Goal: Task Accomplishment & Management: Use online tool/utility

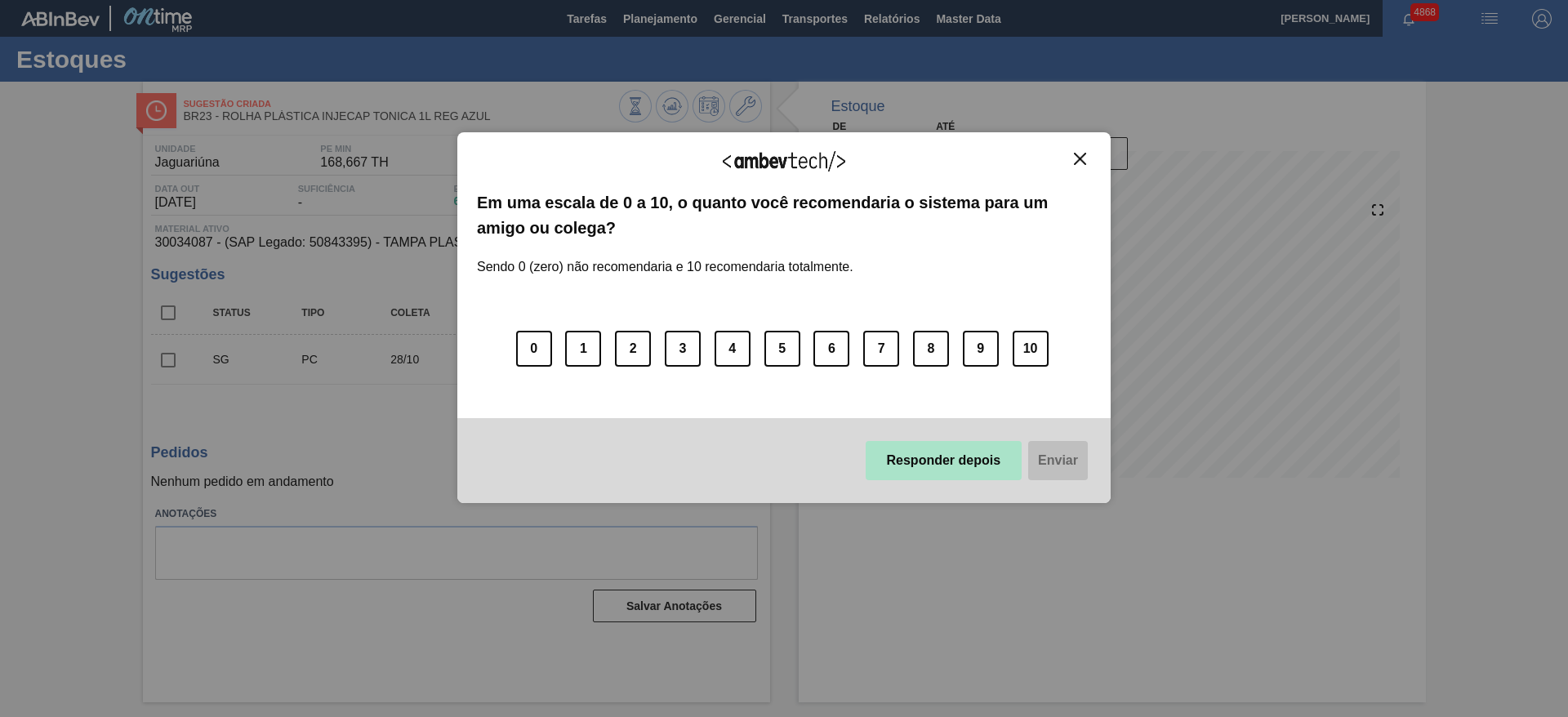
click at [955, 451] on button "Responder depois" at bounding box center [944, 460] width 157 height 39
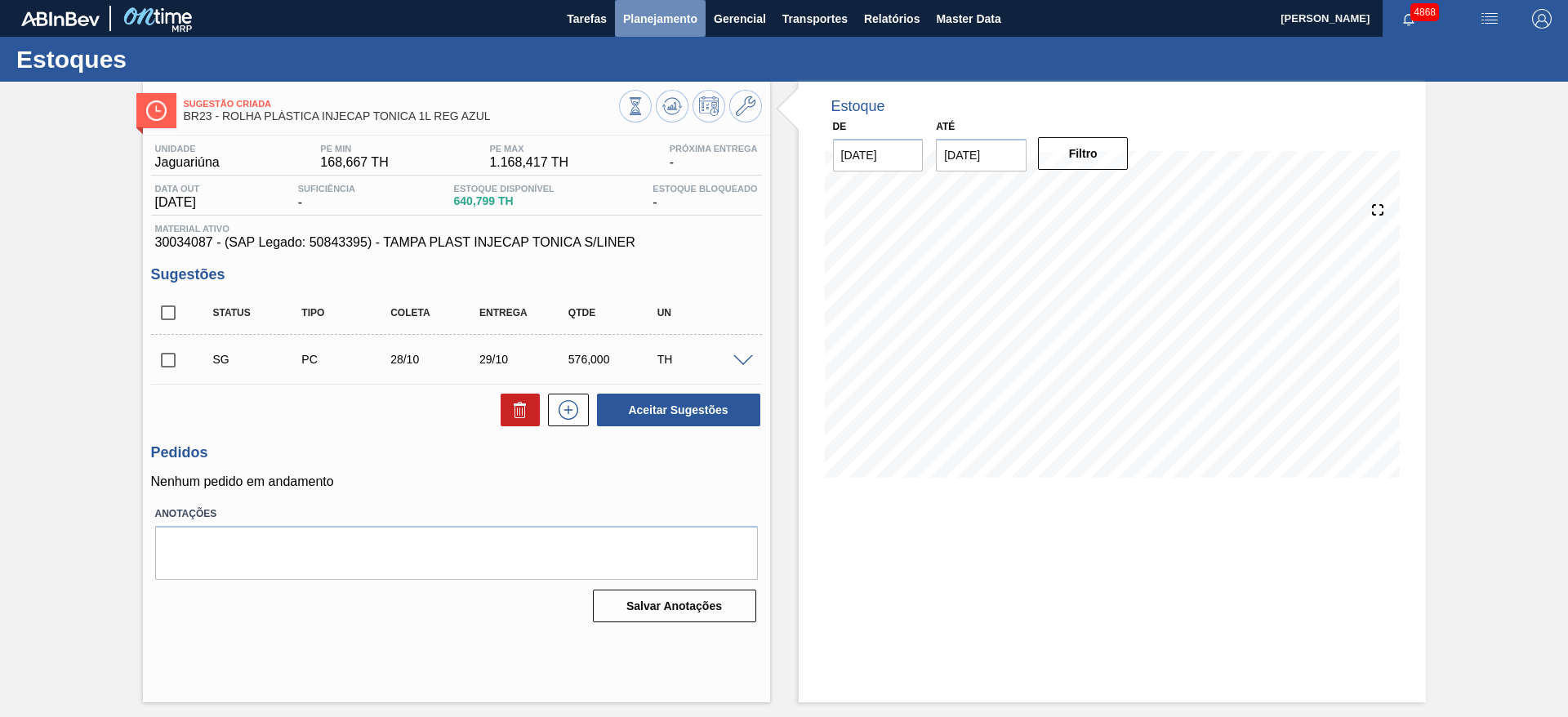
click at [669, 12] on span "Planejamento" at bounding box center [660, 18] width 74 height 19
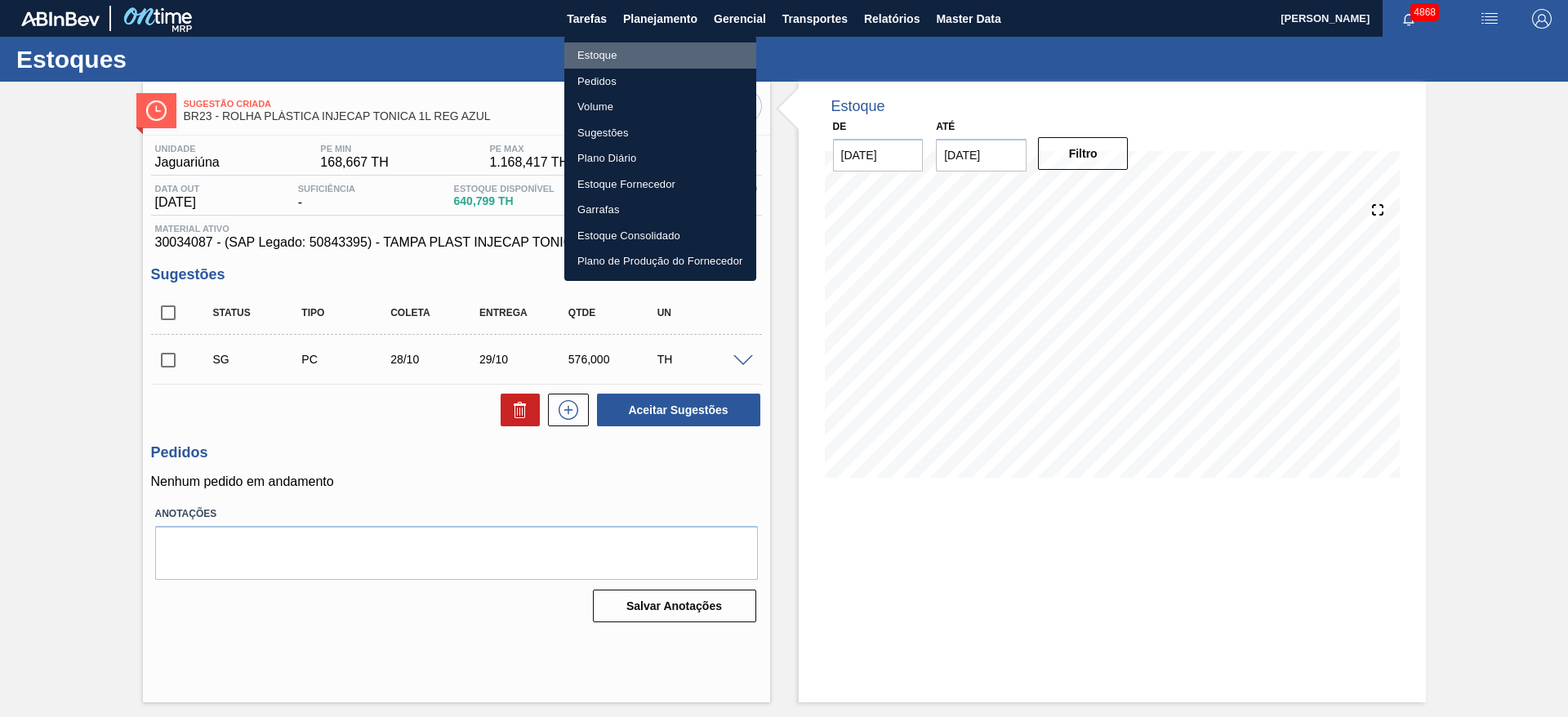
click at [672, 55] on li "Estoque" at bounding box center [660, 55] width 192 height 26
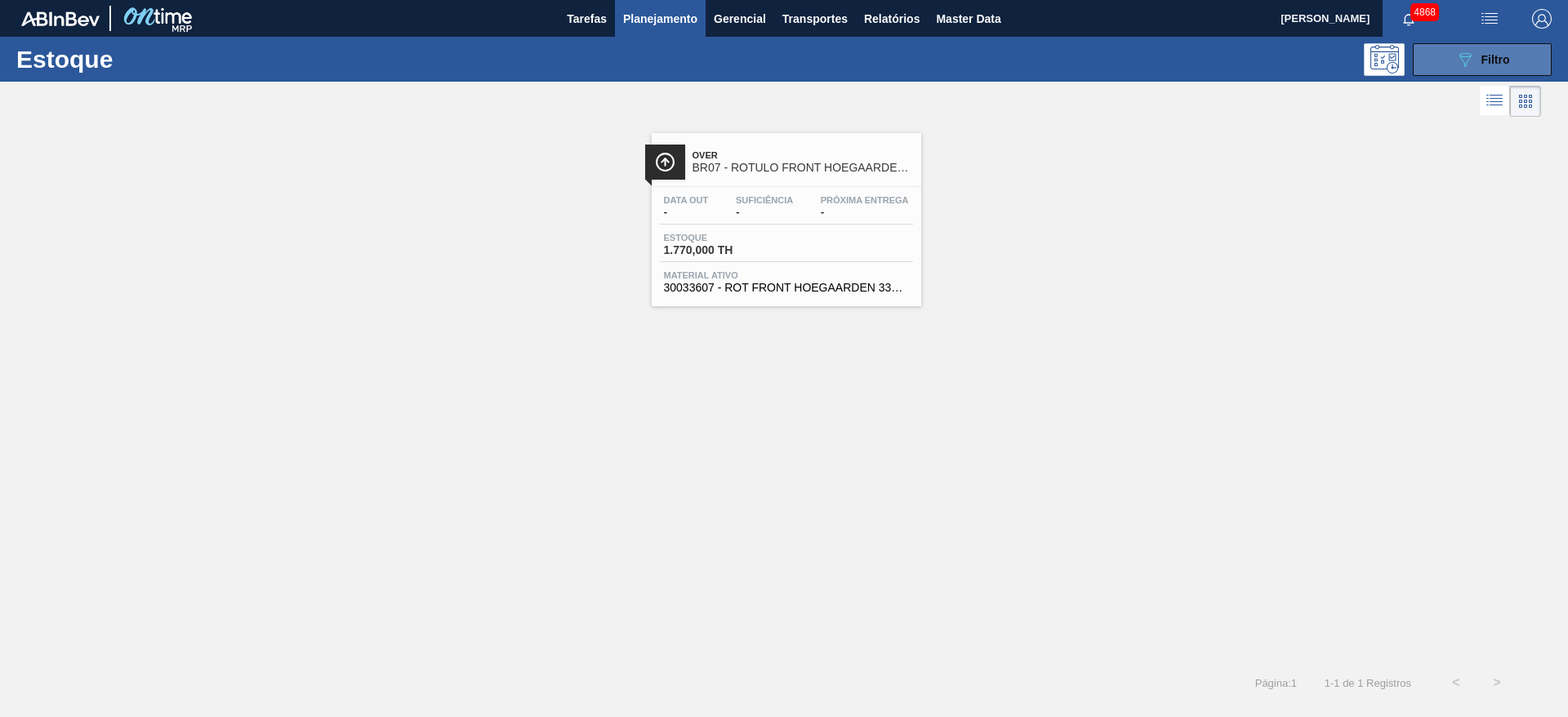
click at [1504, 59] on span "Filtro" at bounding box center [1495, 59] width 29 height 13
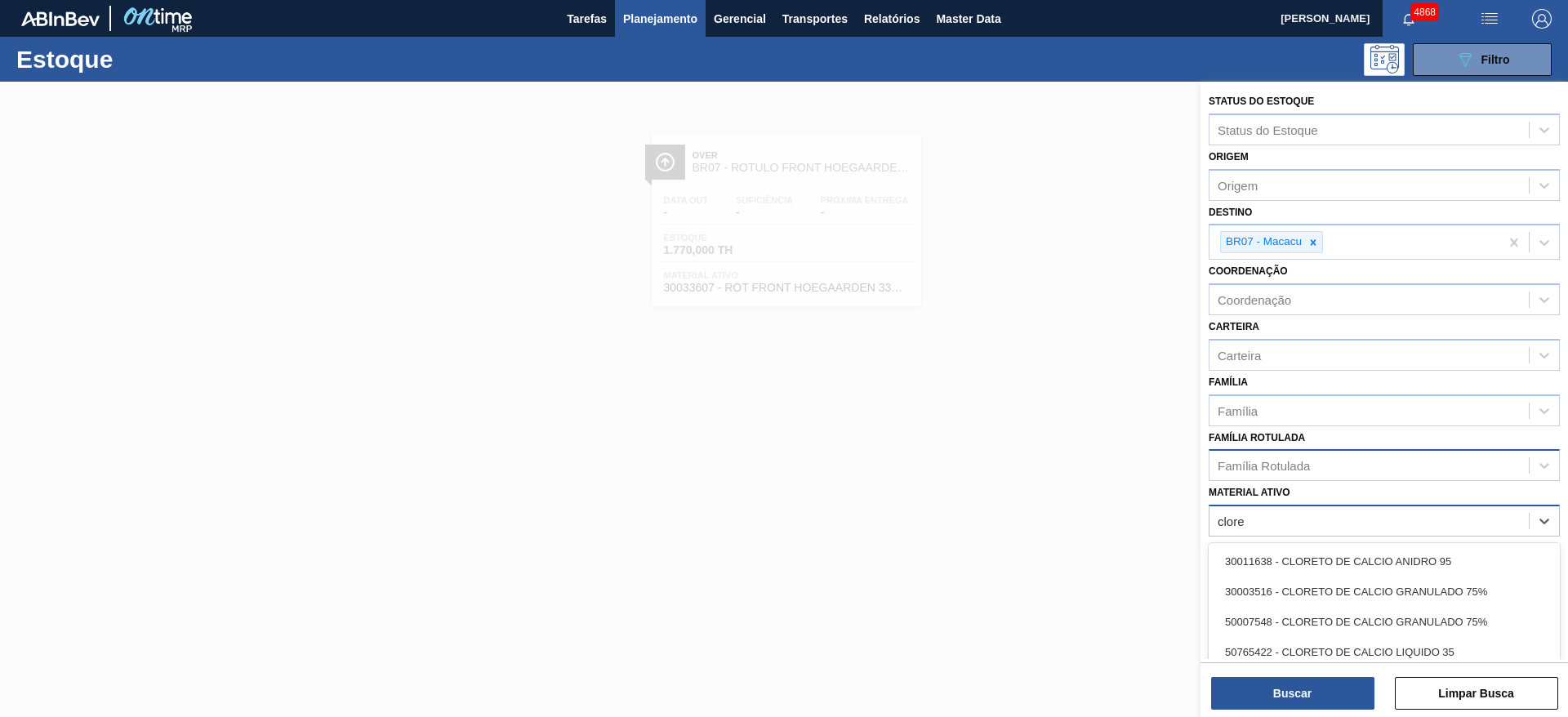
type ativo "clore"
click at [1383, 464] on div "Família Rotulada" at bounding box center [1369, 467] width 320 height 24
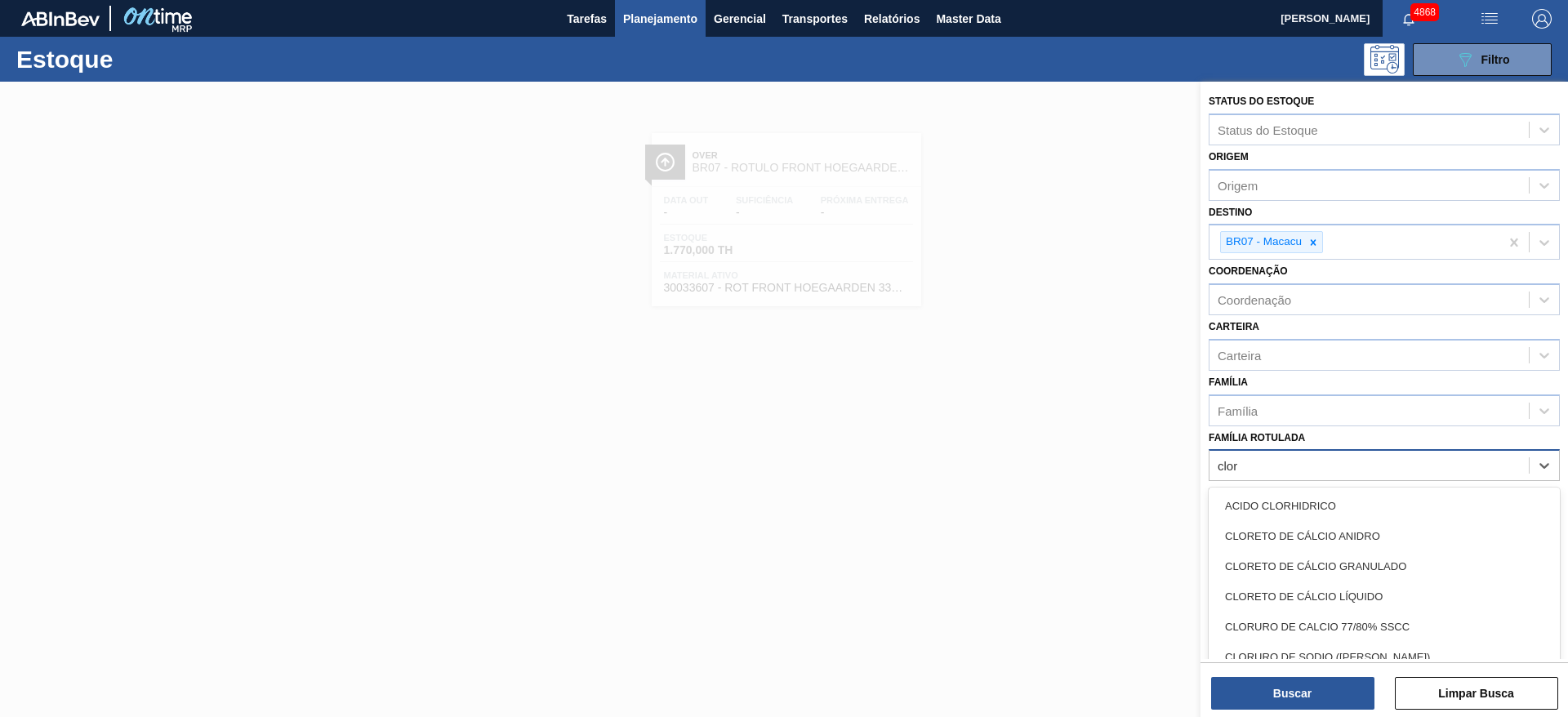
type Rotulada "clore"
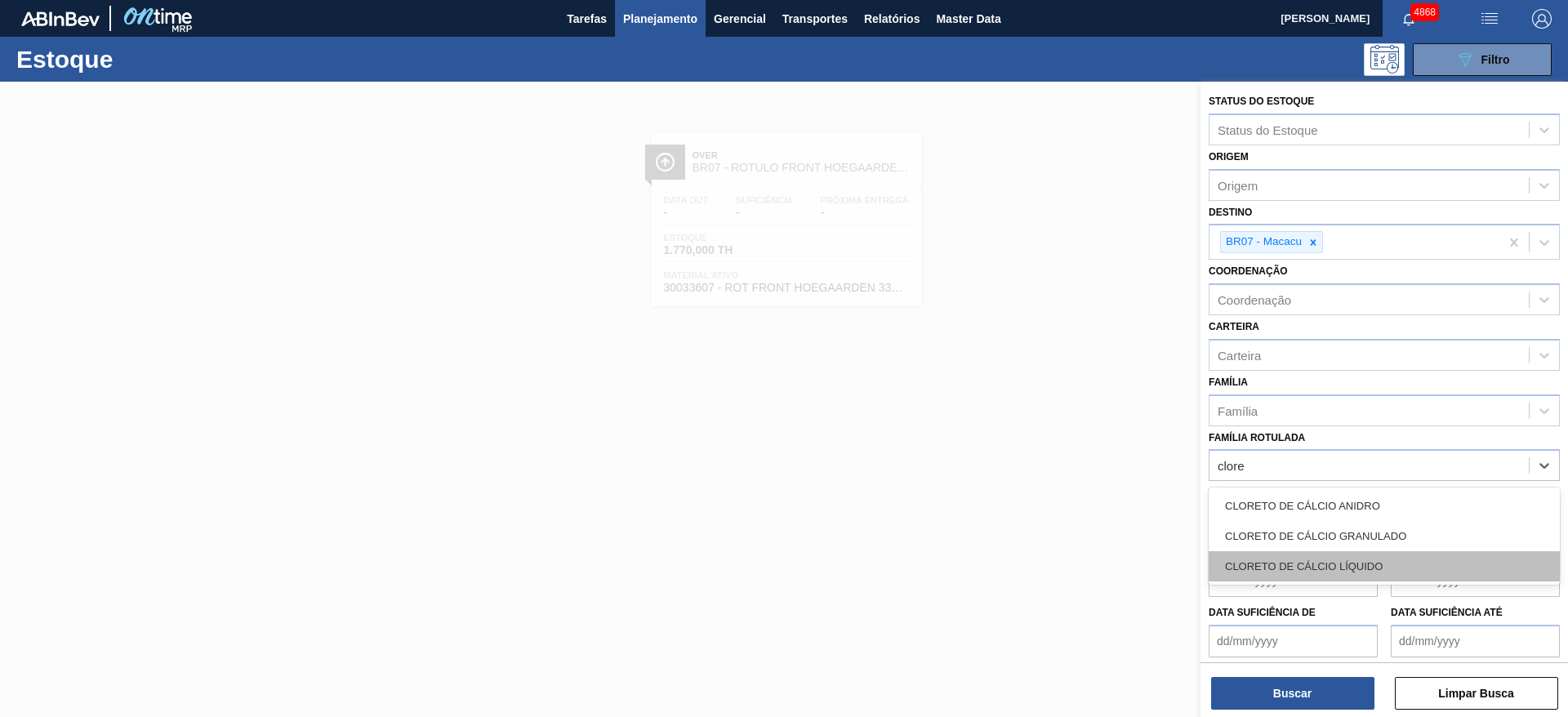
click at [1377, 571] on div "CLORETO DE CÁLCIO LÍQUIDO" at bounding box center [1384, 566] width 351 height 30
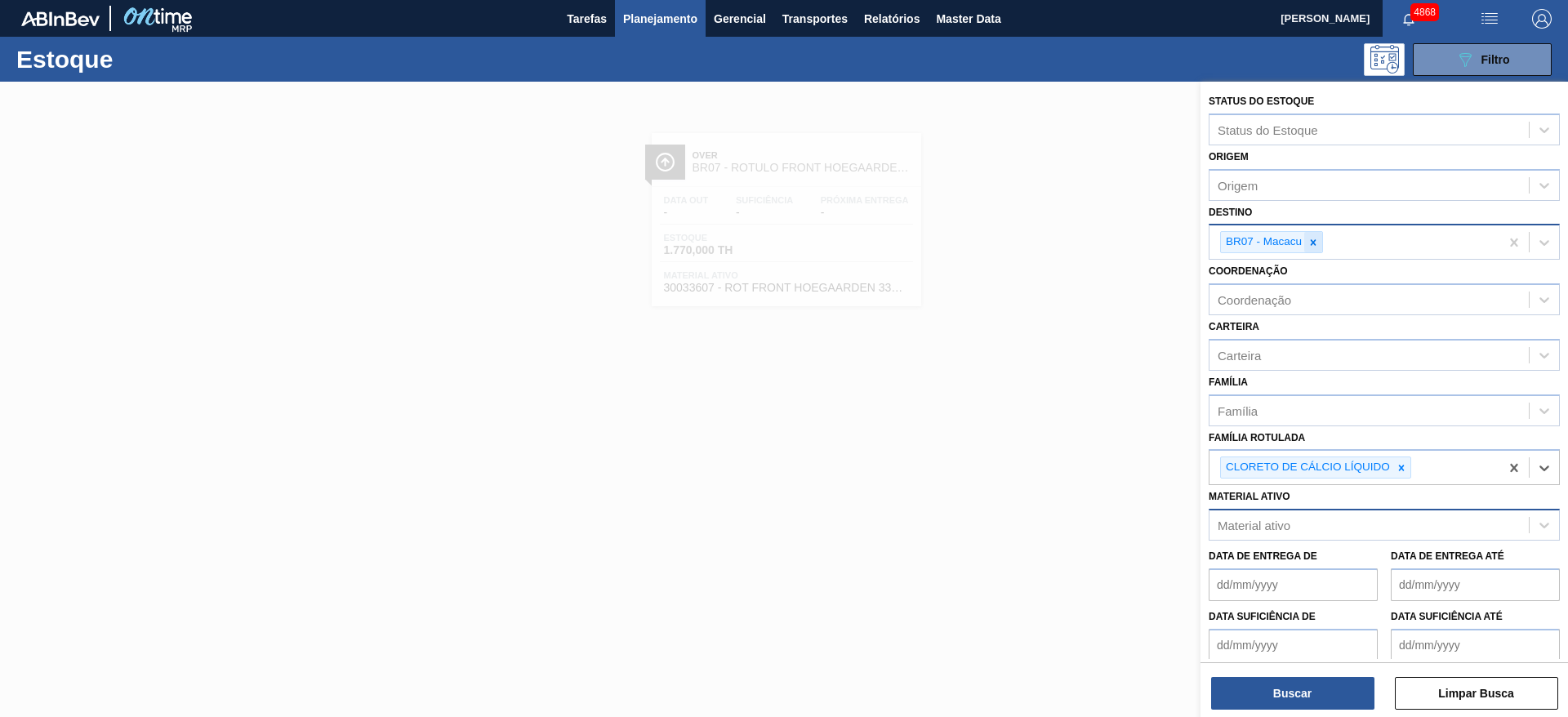
click at [1314, 249] on div at bounding box center [1312, 242] width 18 height 20
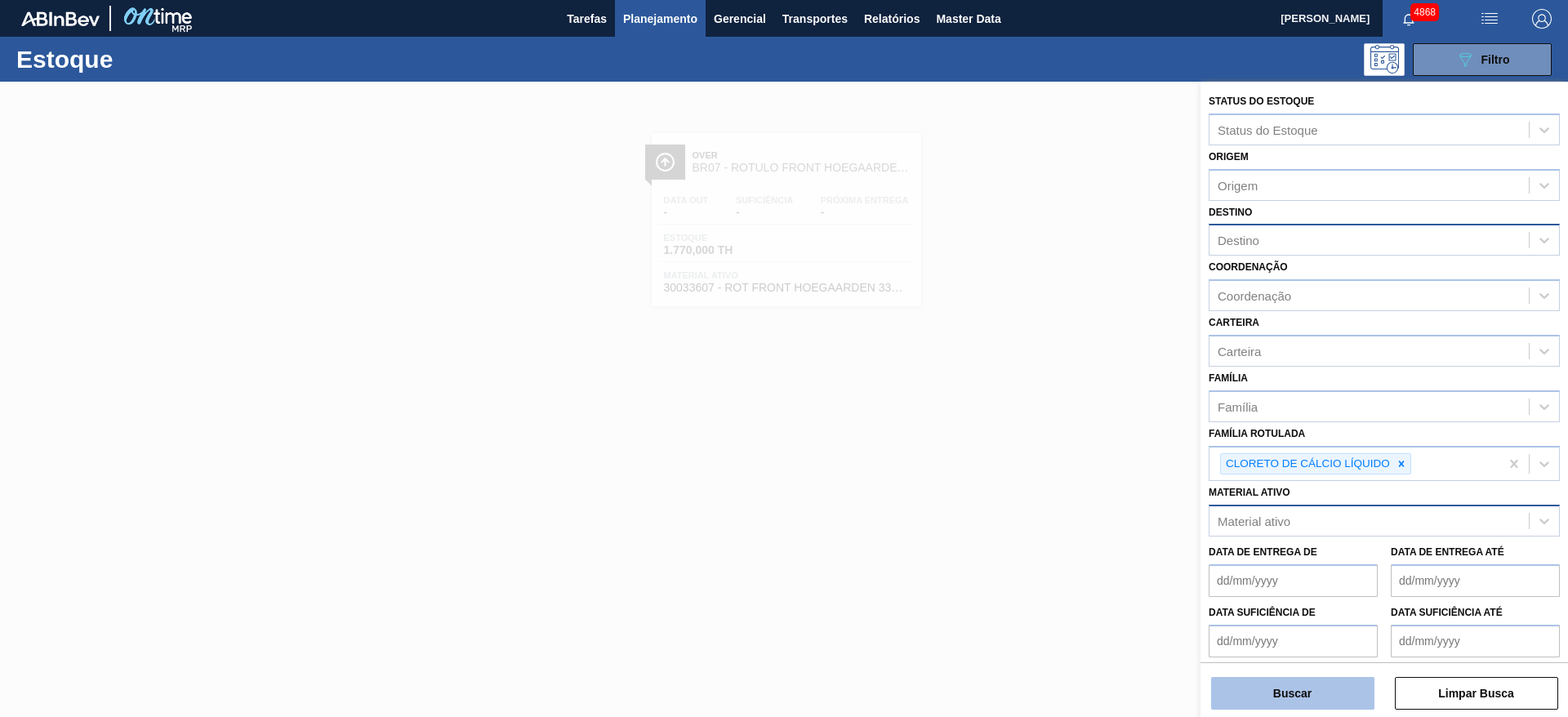
click at [1321, 700] on button "Buscar" at bounding box center [1292, 693] width 163 height 32
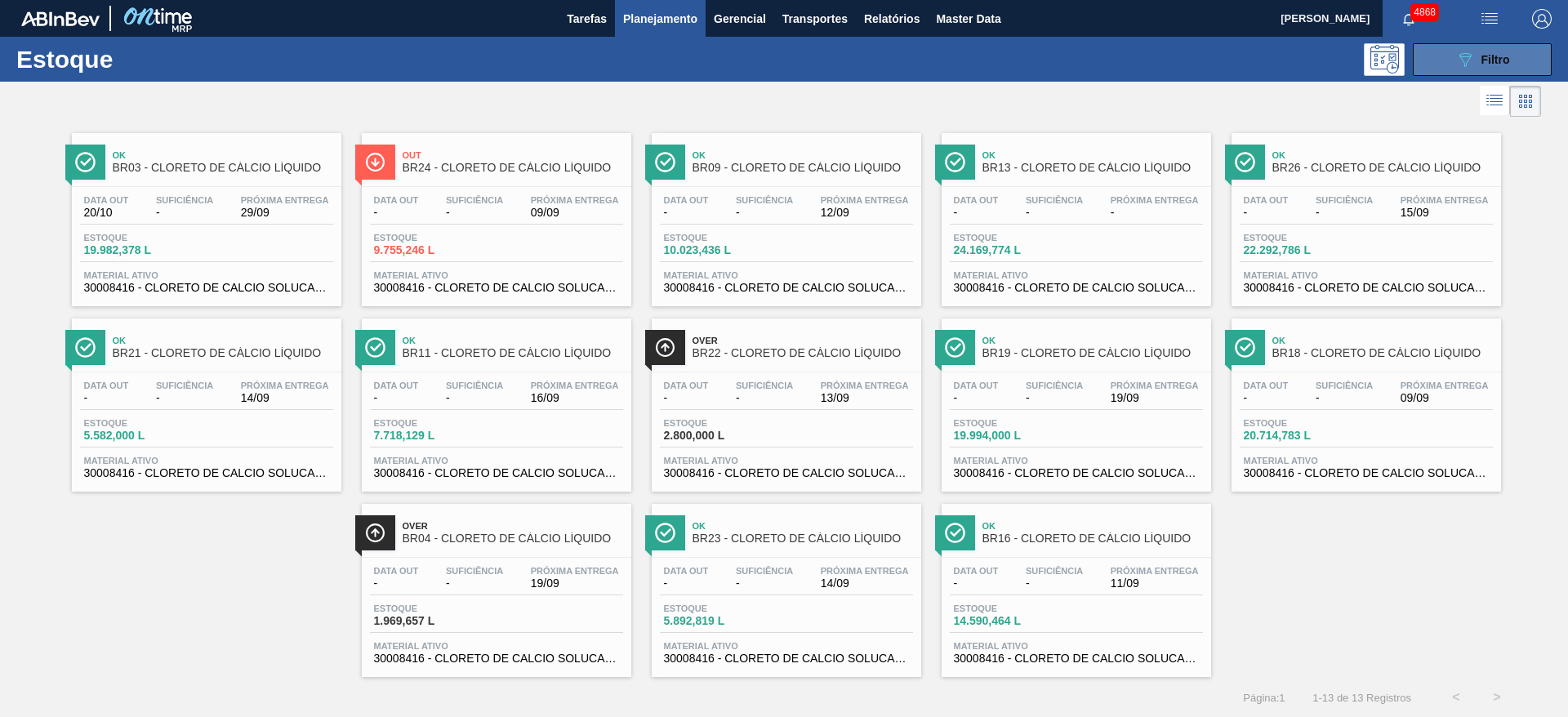
click at [1465, 48] on button "089F7B8B-B2A5-4AFE-B5C0-19BA573D28AC Filtro" at bounding box center [1482, 59] width 139 height 32
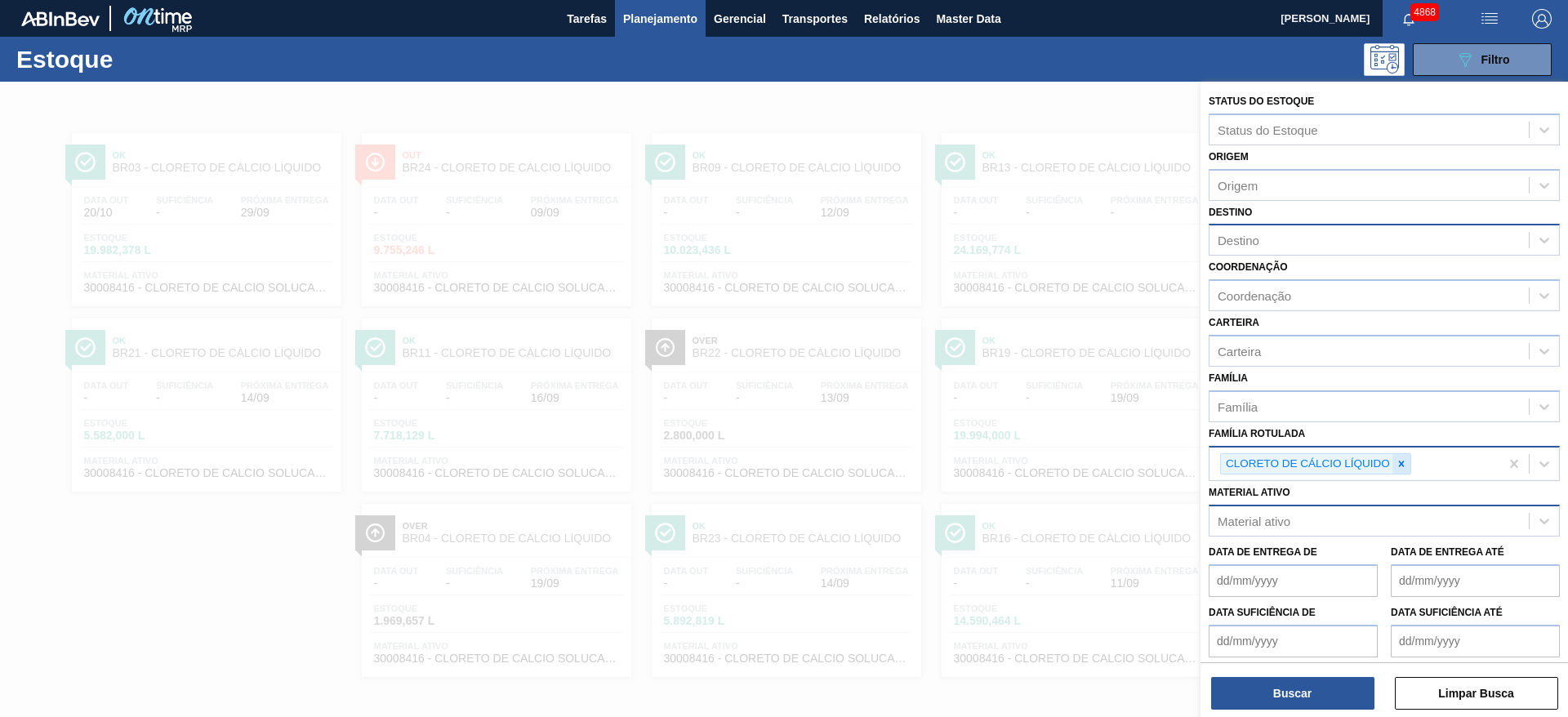
click at [1405, 464] on icon at bounding box center [1401, 464] width 11 height 11
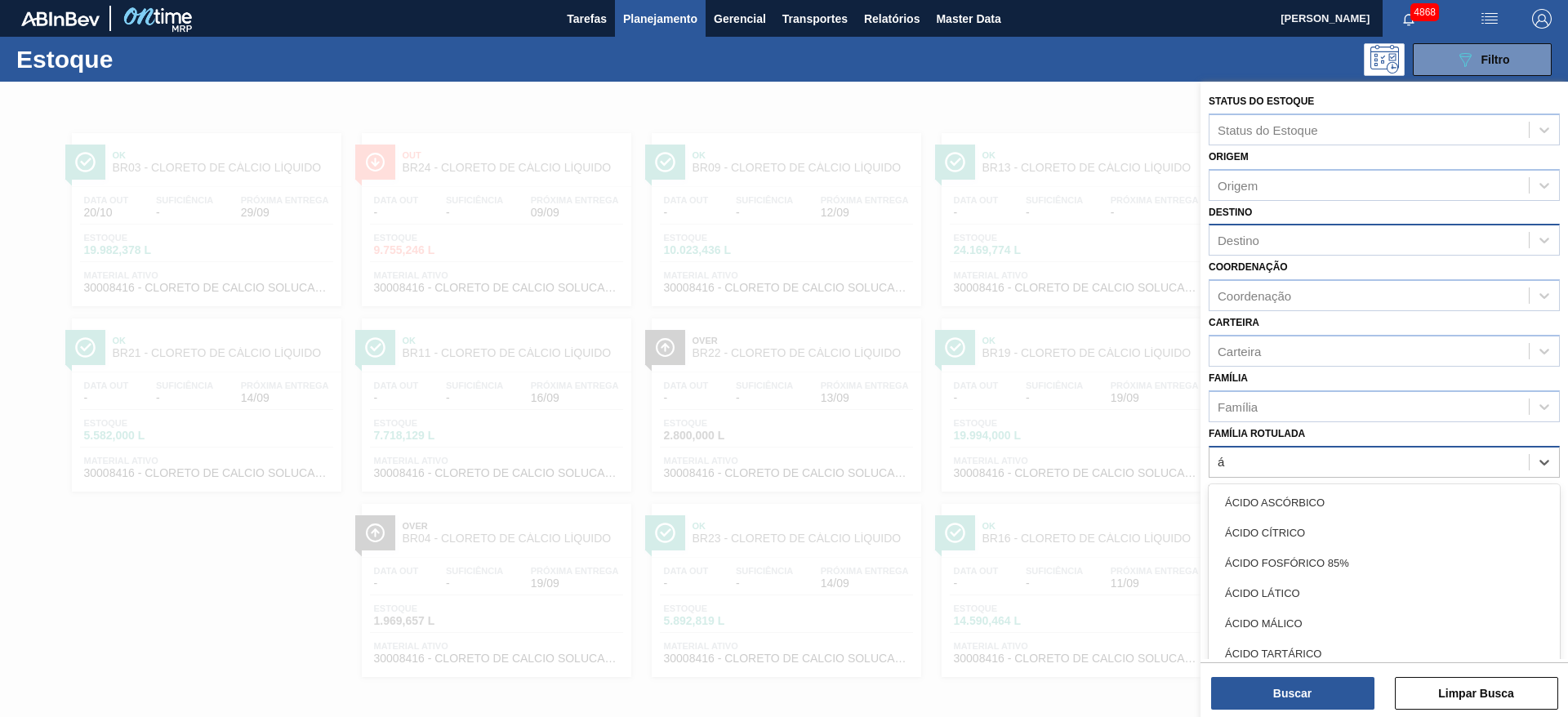
scroll to position [1, 0]
type Rotulada "ácid"
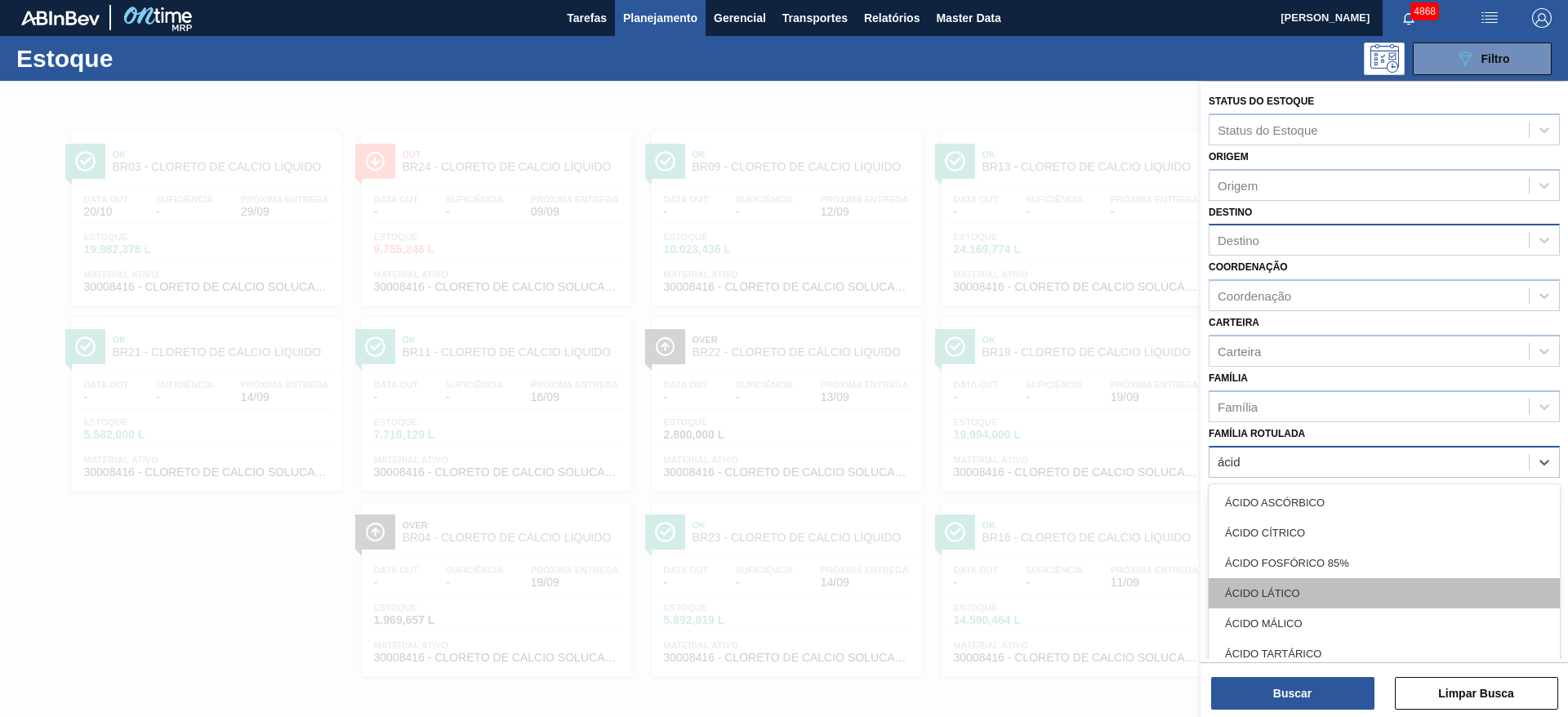
click at [1278, 606] on div "ÁCIDO LÁTICO" at bounding box center [1384, 593] width 351 height 30
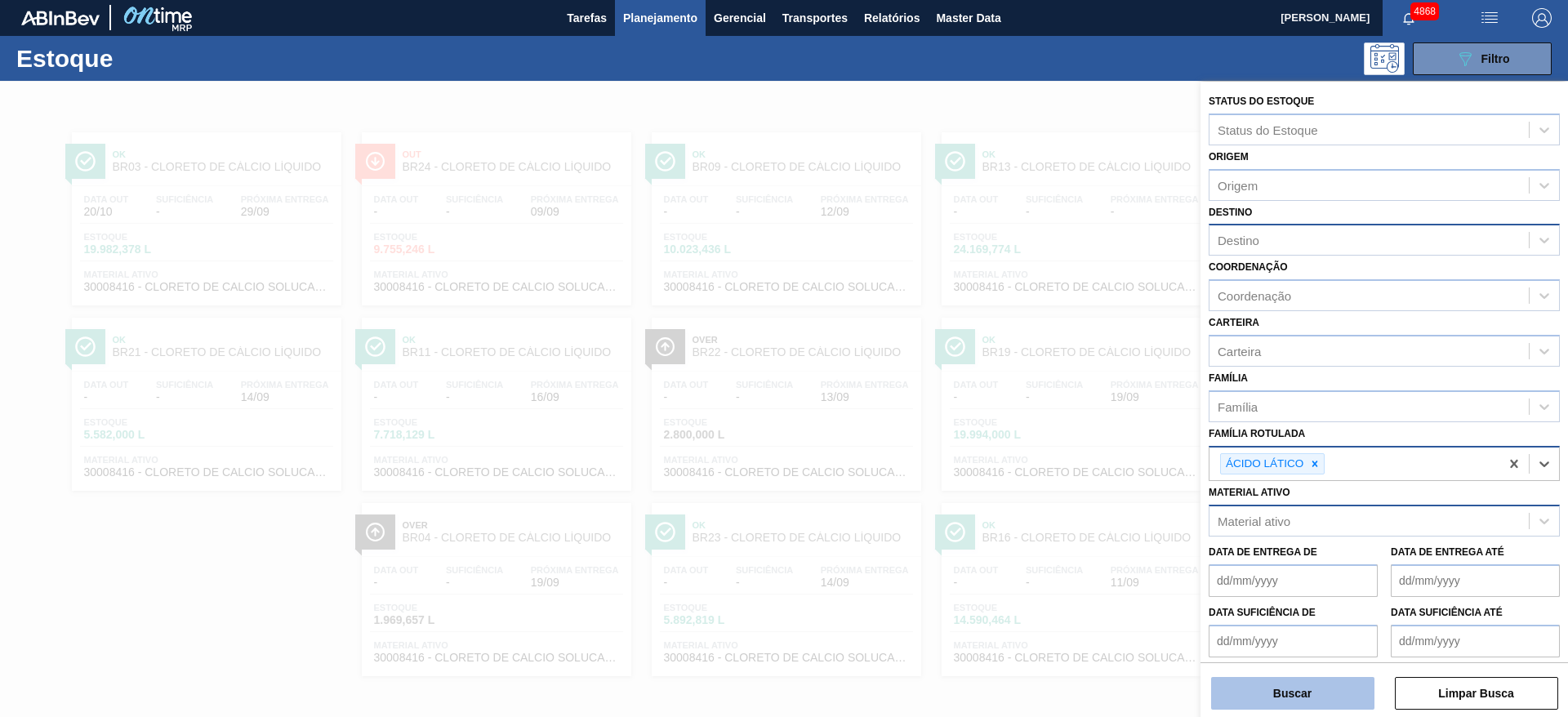
click at [1302, 696] on button "Buscar" at bounding box center [1292, 693] width 163 height 32
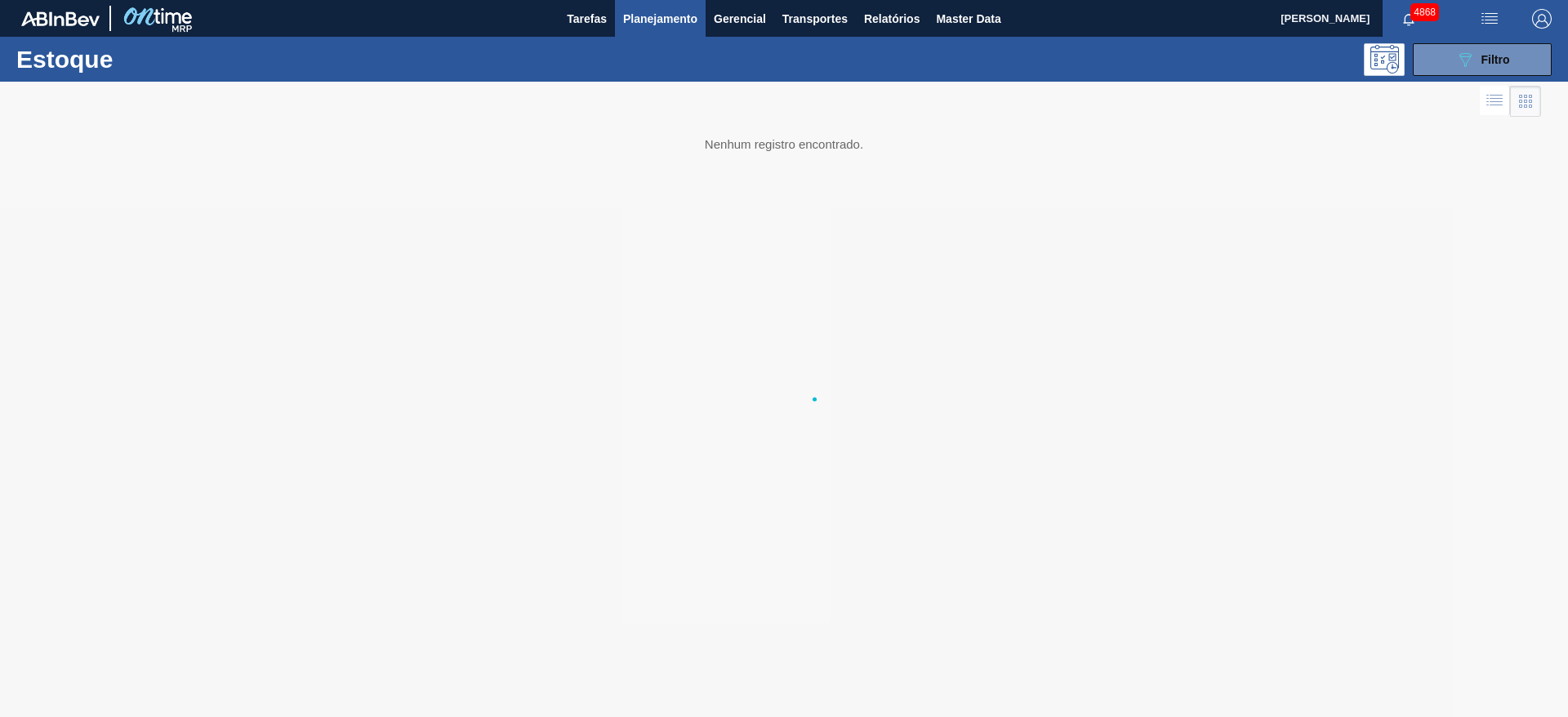
scroll to position [0, 0]
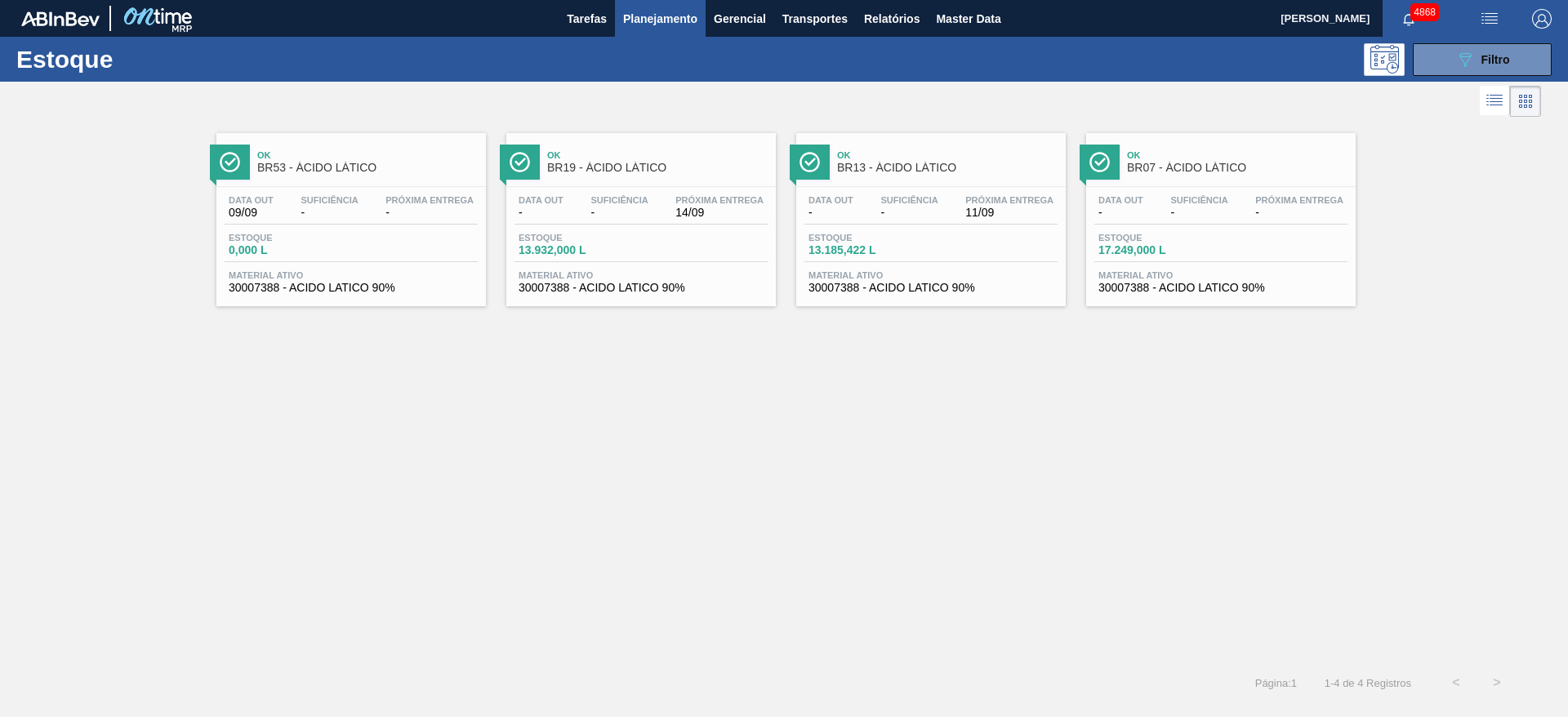
drag, startPoint x: 390, startPoint y: 257, endPoint x: 729, endPoint y: 220, distance: 341.0
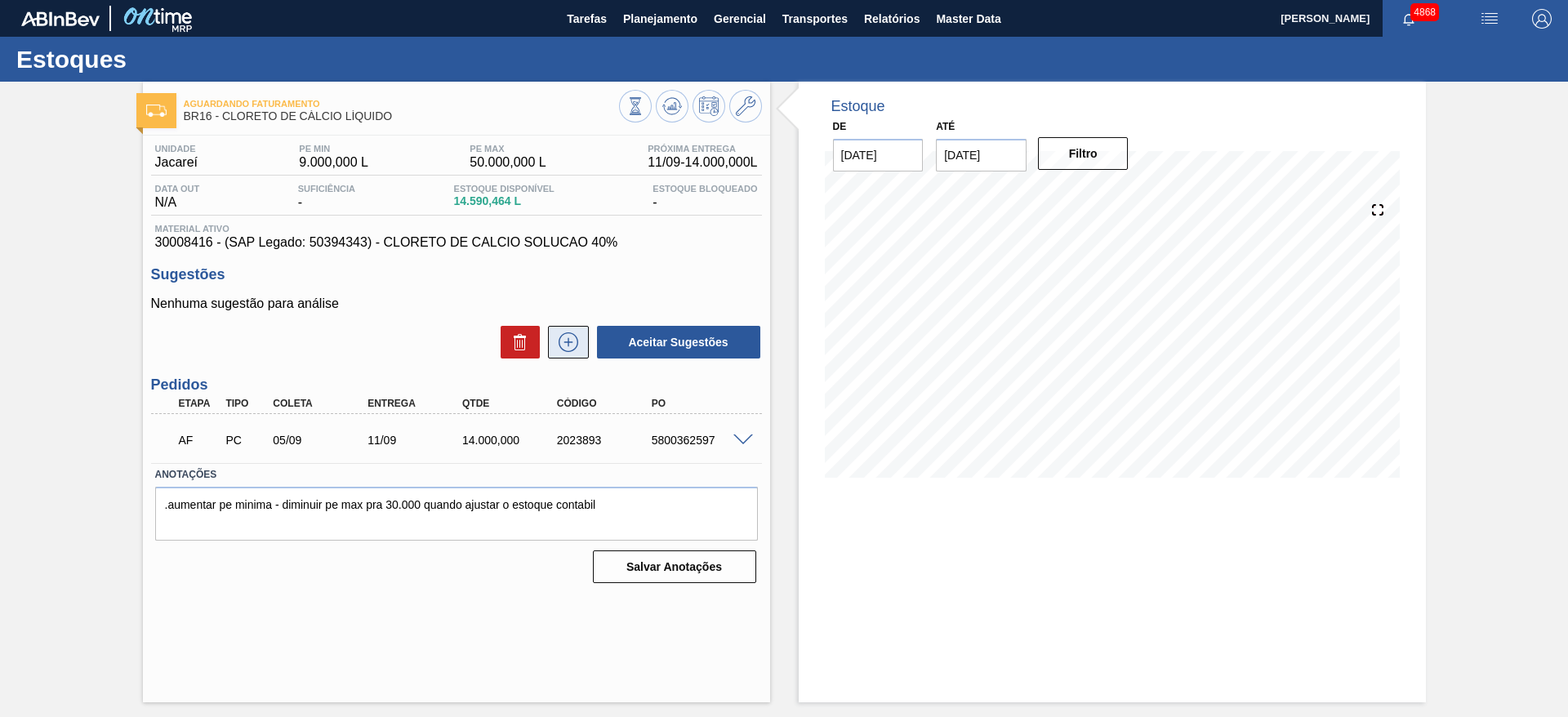
click at [573, 342] on icon at bounding box center [568, 342] width 26 height 19
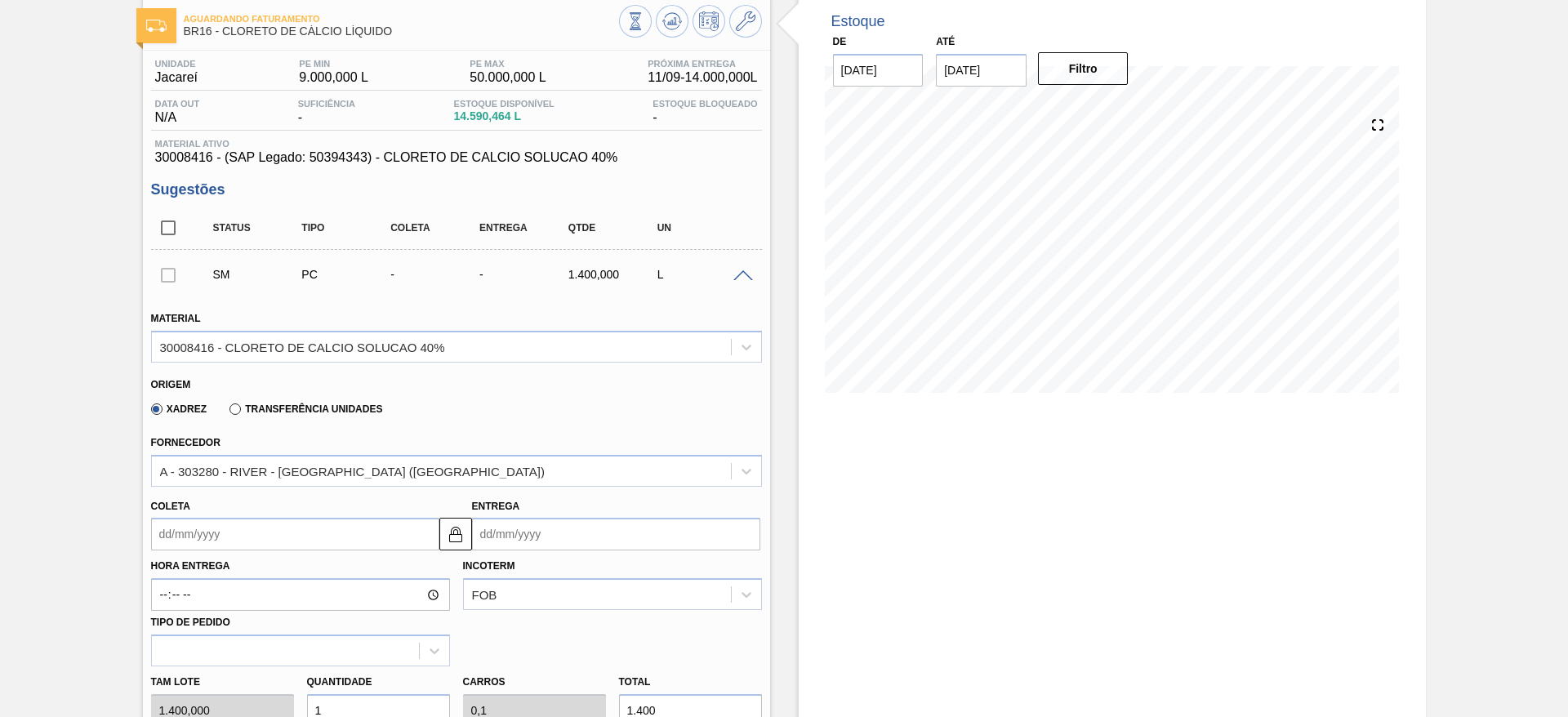
scroll to position [123, 0]
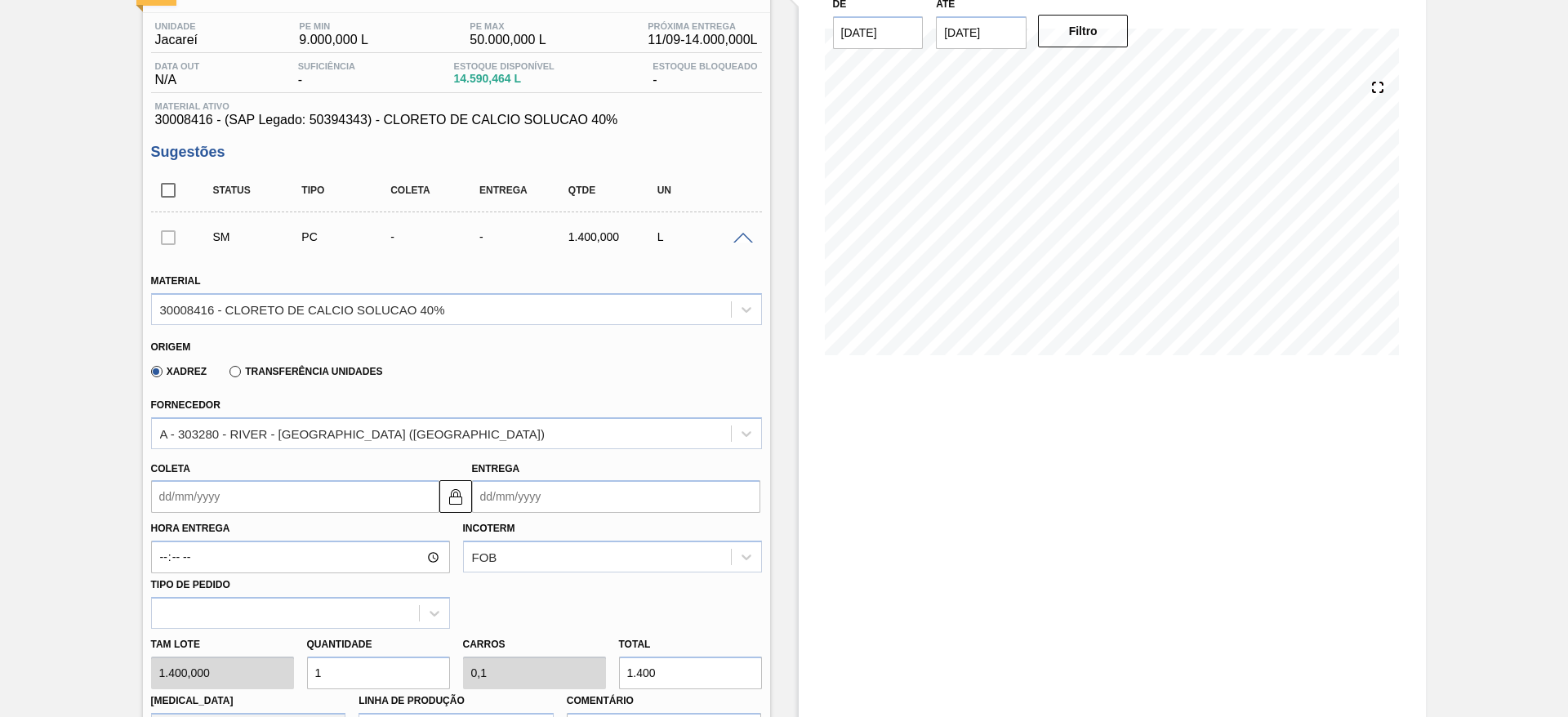
click at [330, 502] on input "Coleta" at bounding box center [296, 496] width 288 height 32
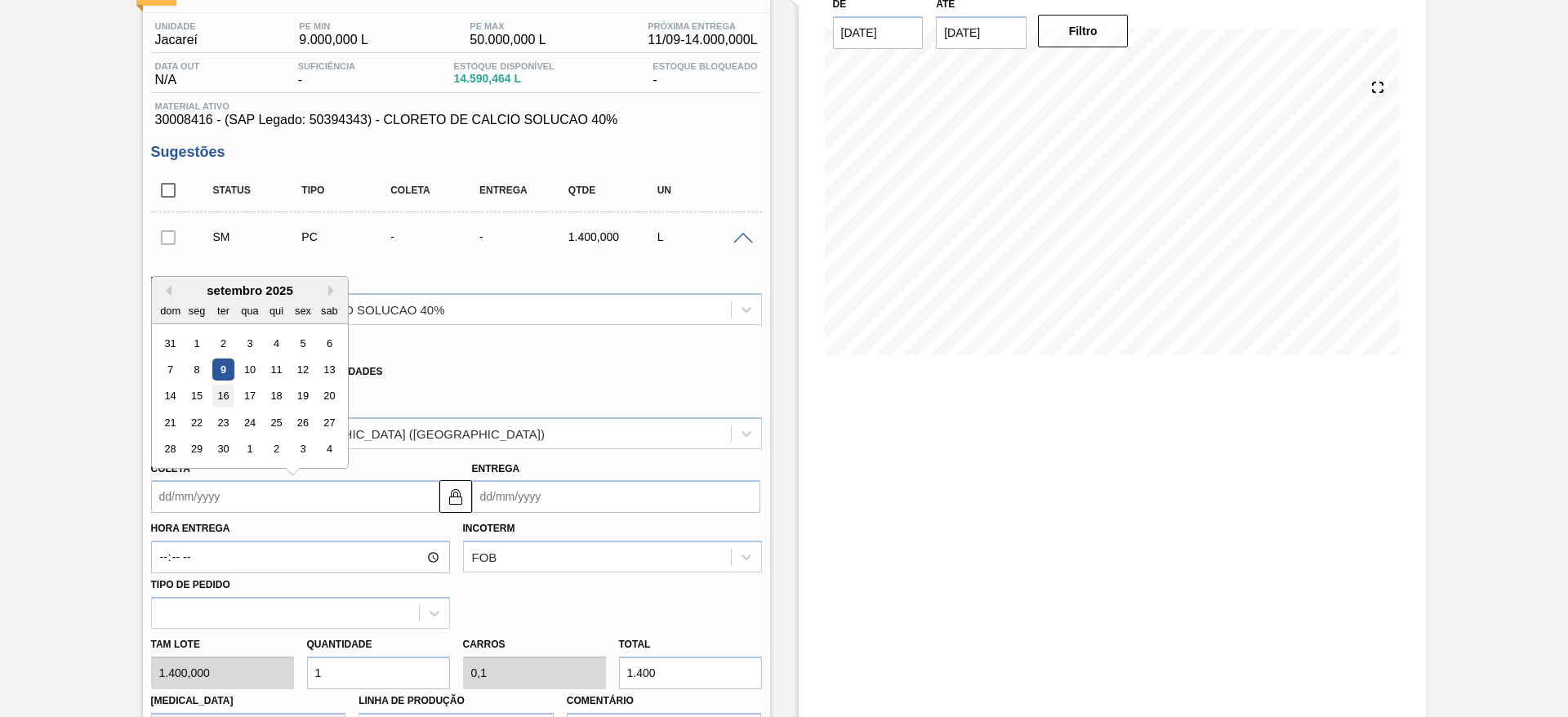
click at [225, 388] on div "16" at bounding box center [223, 396] width 22 height 22
type input "16/09/2025"
type input "26/09/2025"
click at [279, 492] on input "16/09/2025" at bounding box center [296, 496] width 288 height 32
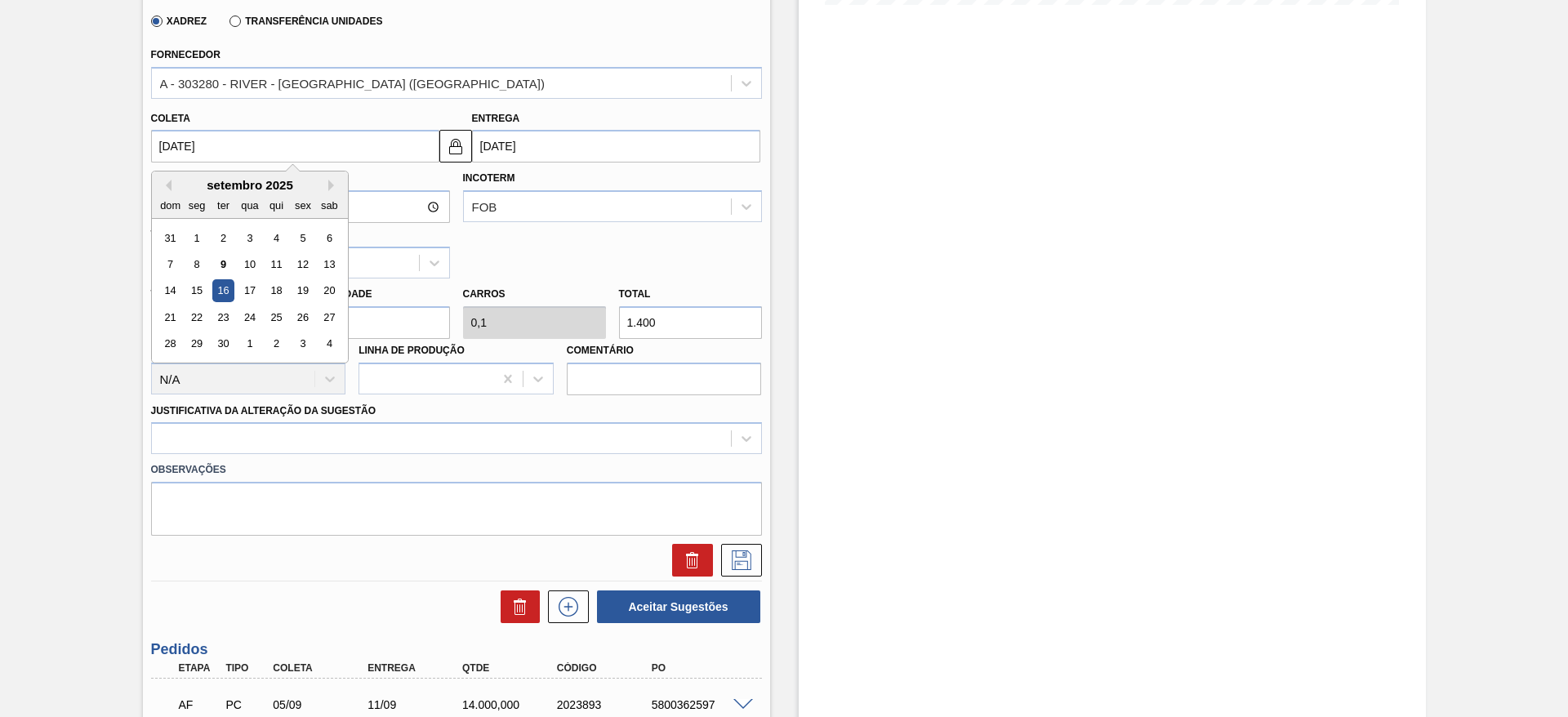
scroll to position [368, 0]
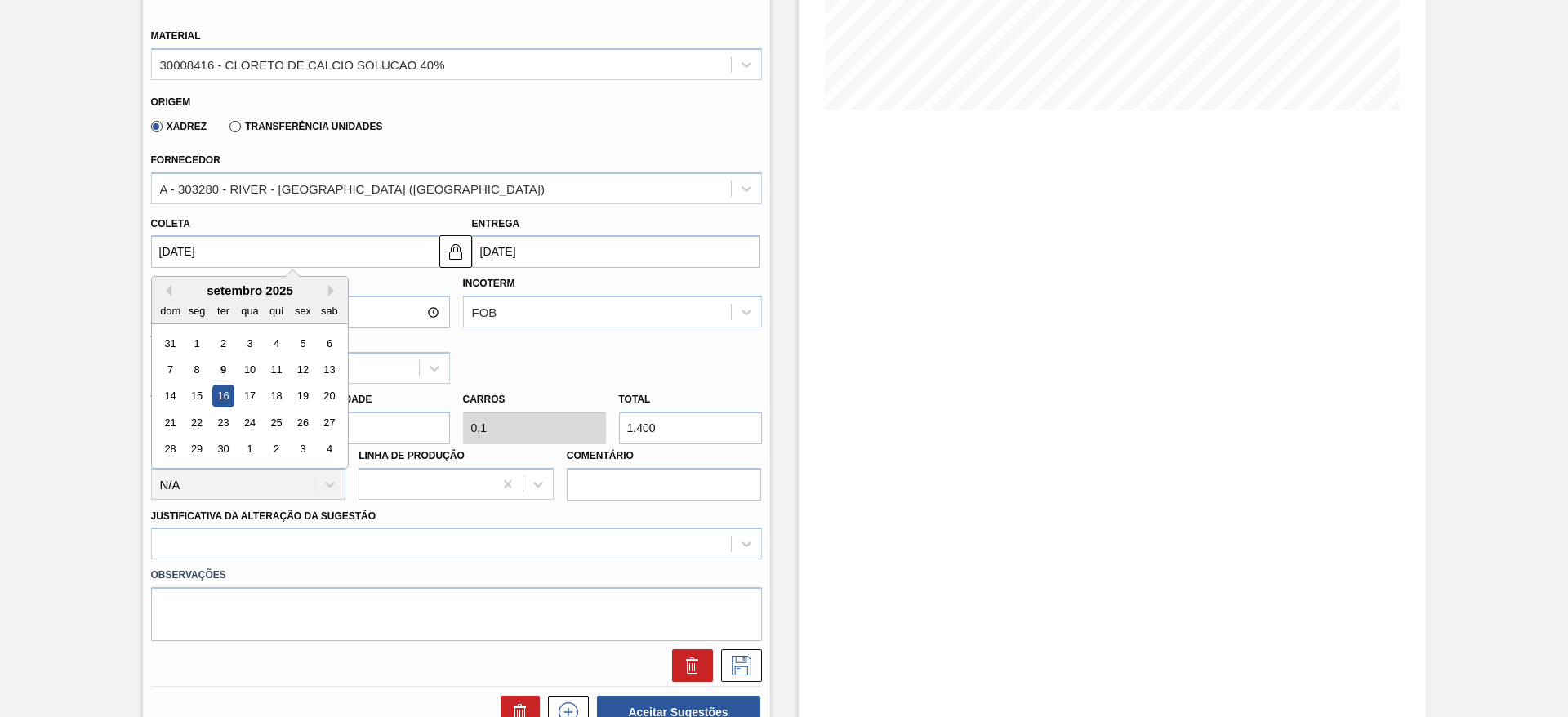
click at [698, 358] on div "Hora Entrega Incoterm FOB Tipo de pedido" at bounding box center [455, 326] width 623 height 116
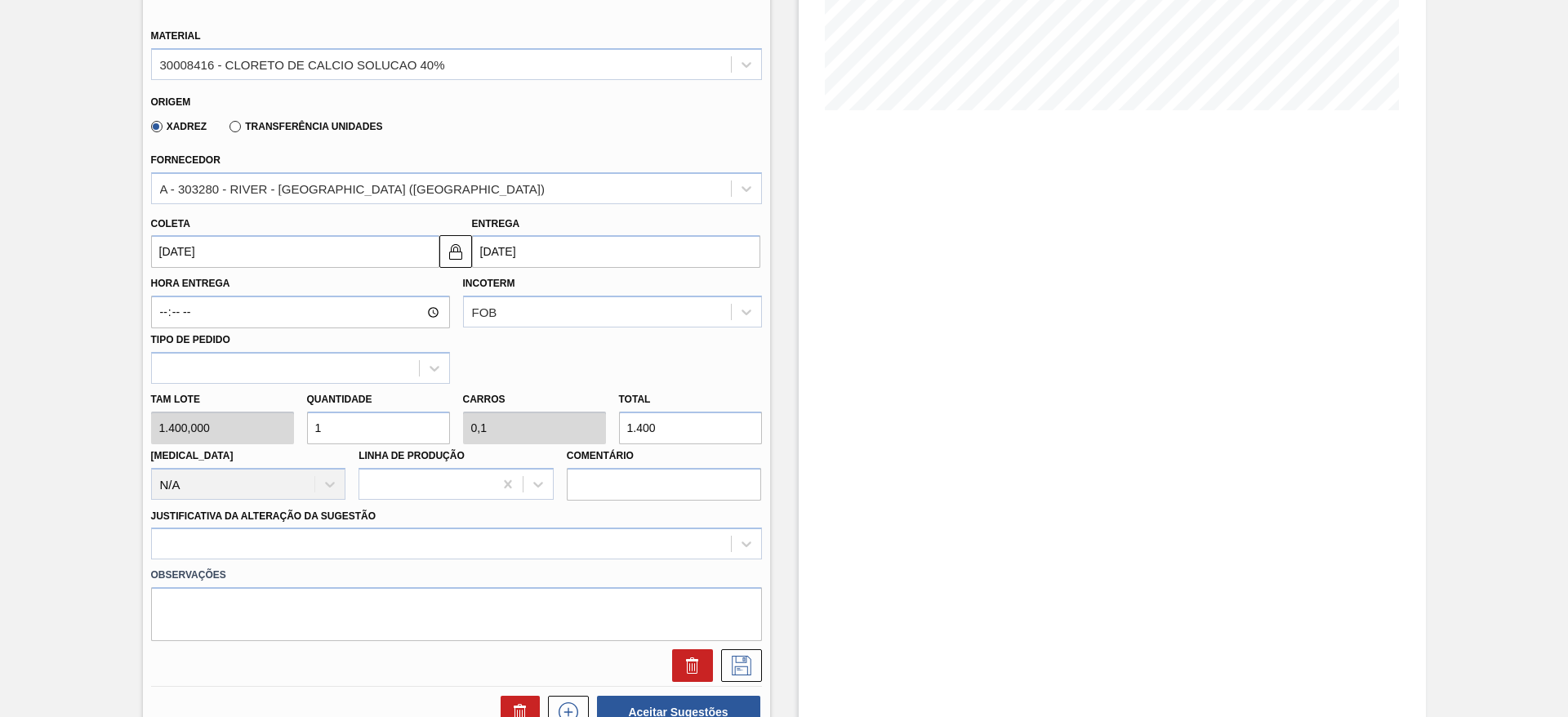
click at [358, 419] on input "1" at bounding box center [378, 428] width 143 height 32
type input "12"
type input "1,2"
type input "16.800"
click at [323, 446] on div "Doca N/A" at bounding box center [248, 472] width 195 height 55
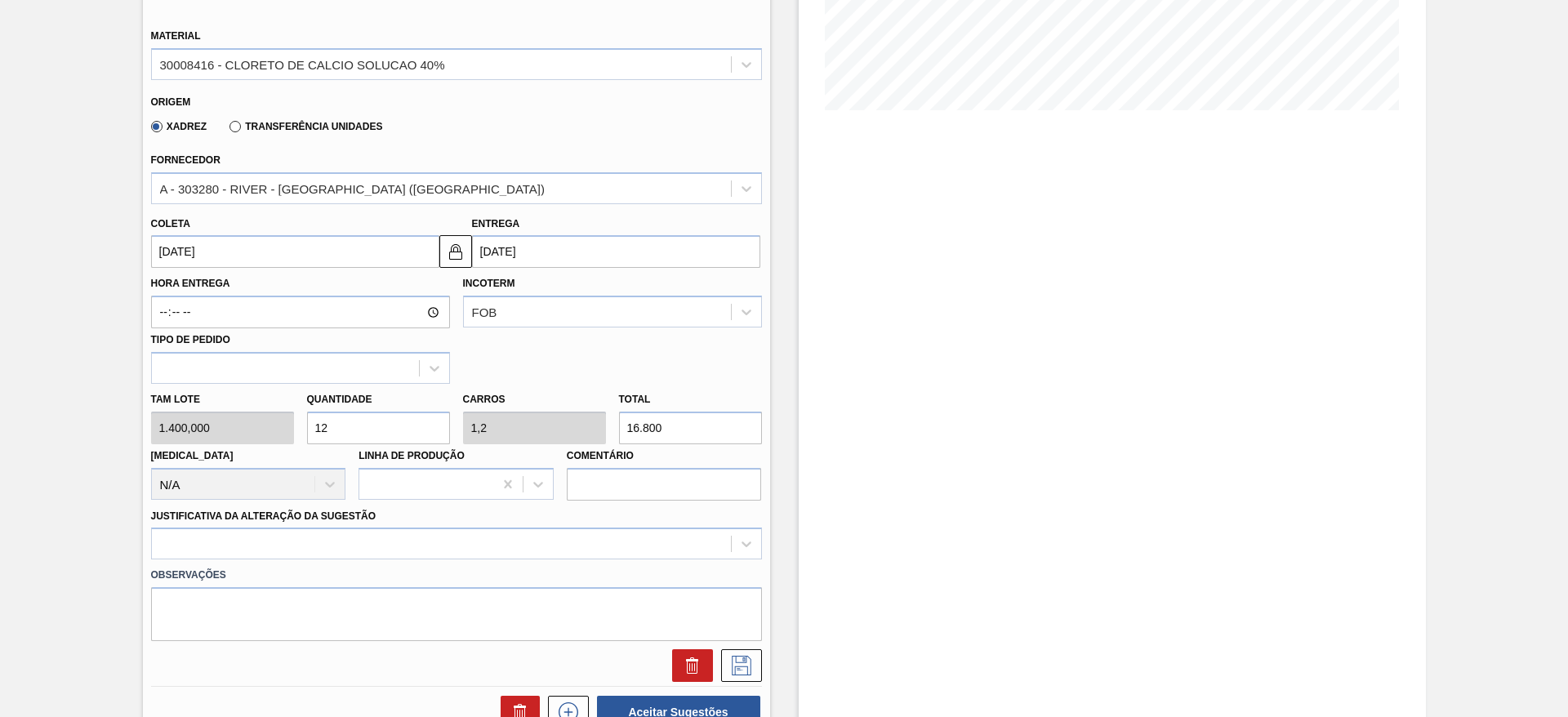
drag, startPoint x: 332, startPoint y: 428, endPoint x: 304, endPoint y: 427, distance: 28.0
click at [304, 427] on div "Quantidade 12" at bounding box center [378, 416] width 156 height 56
type input "8"
type input "0,8"
type input "11.200"
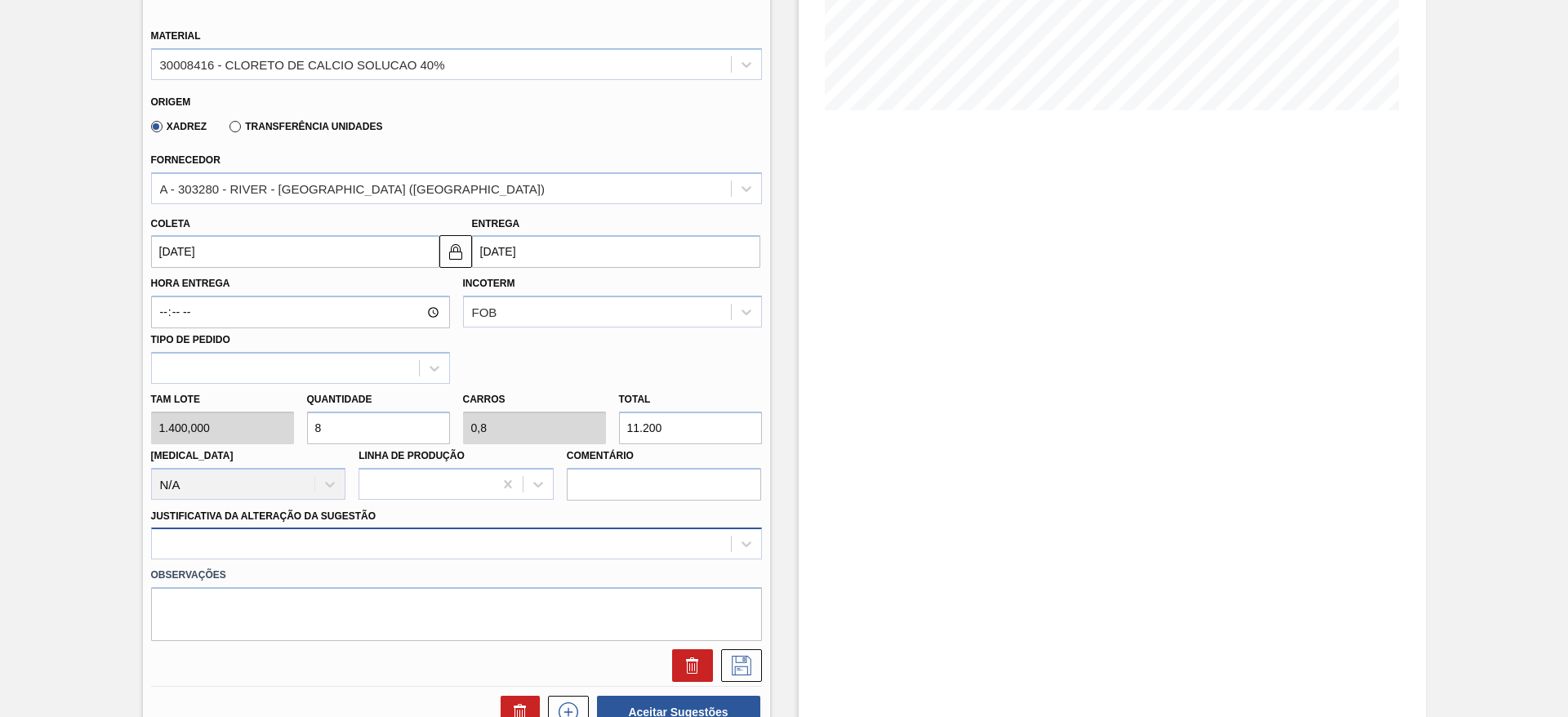
type input "8"
click at [385, 540] on div at bounding box center [456, 543] width 610 height 31
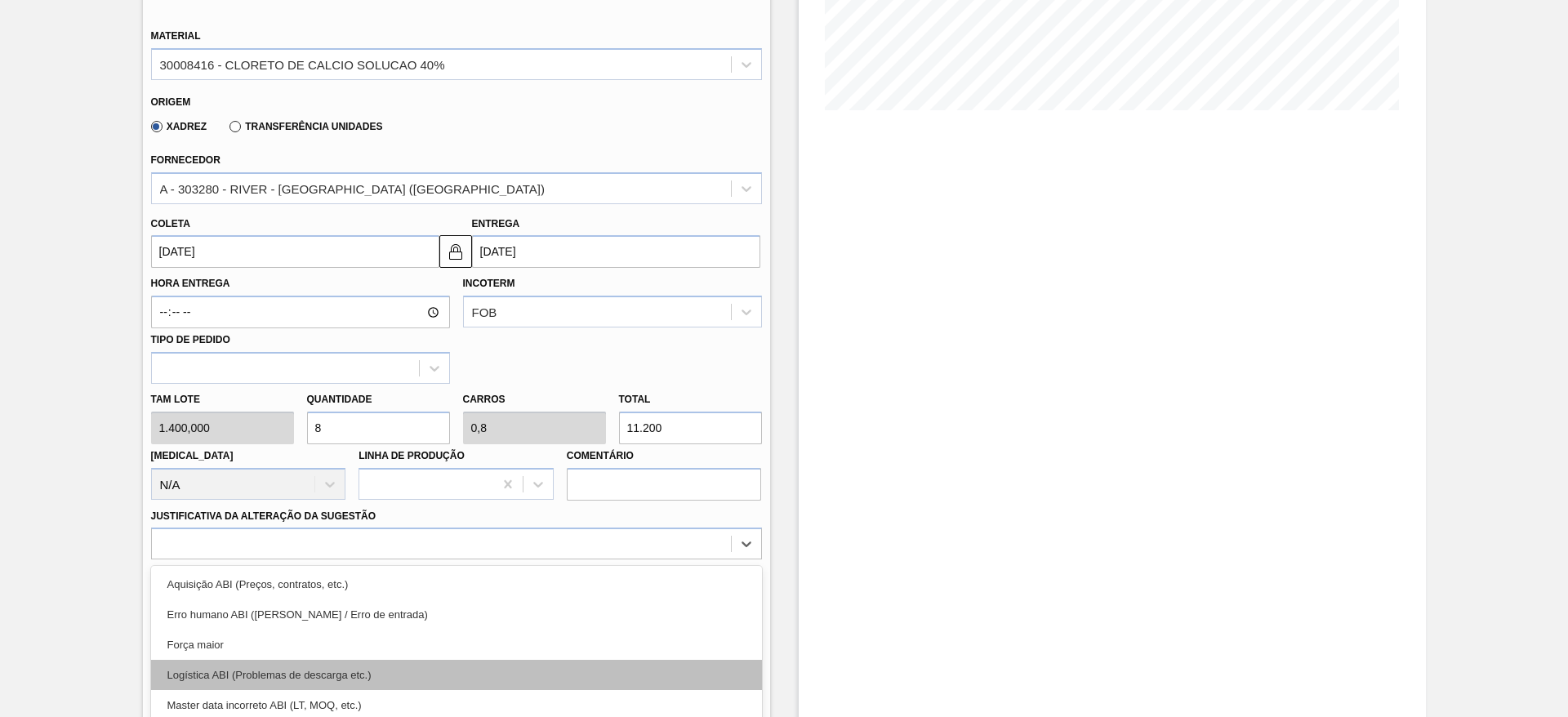
scroll to position [468, 0]
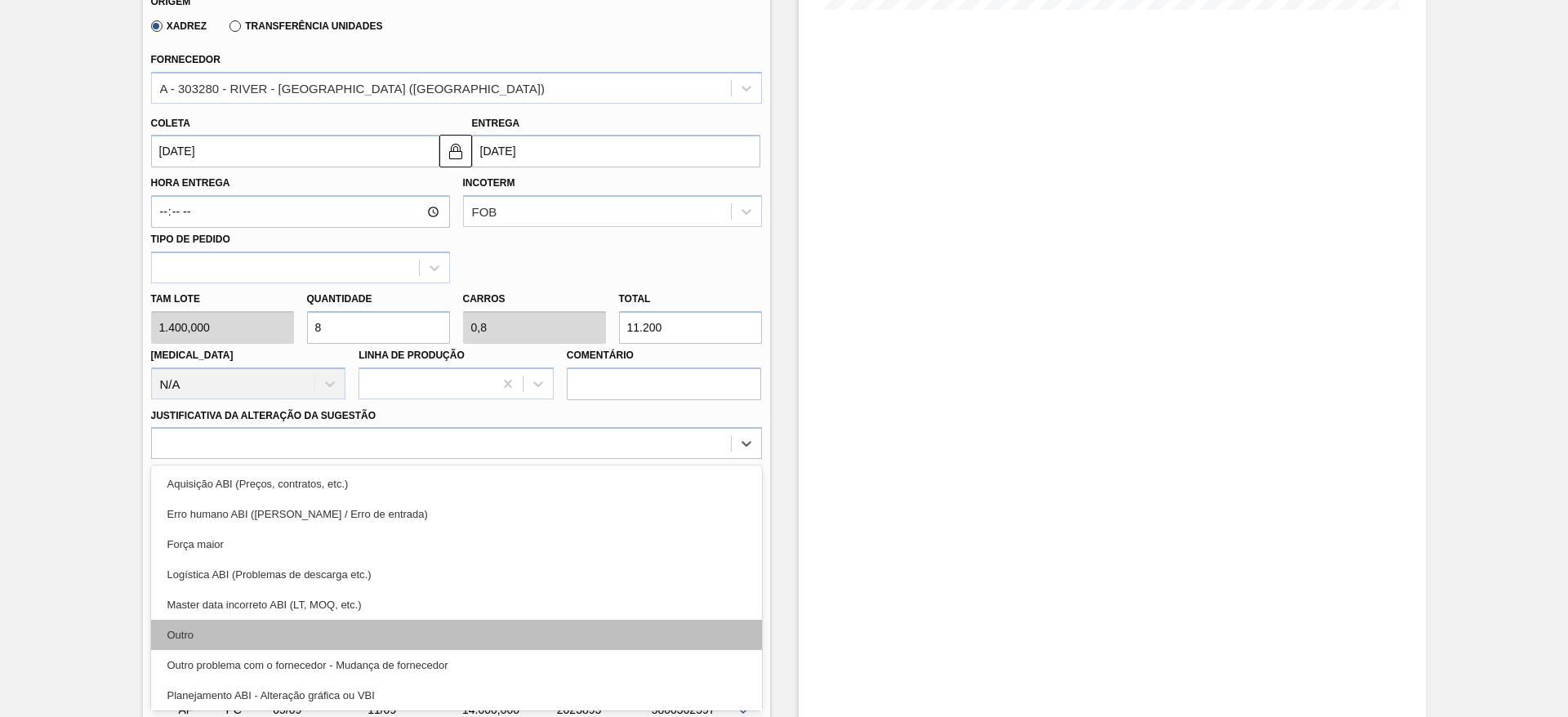
click at [352, 622] on div "Outro" at bounding box center [456, 635] width 610 height 30
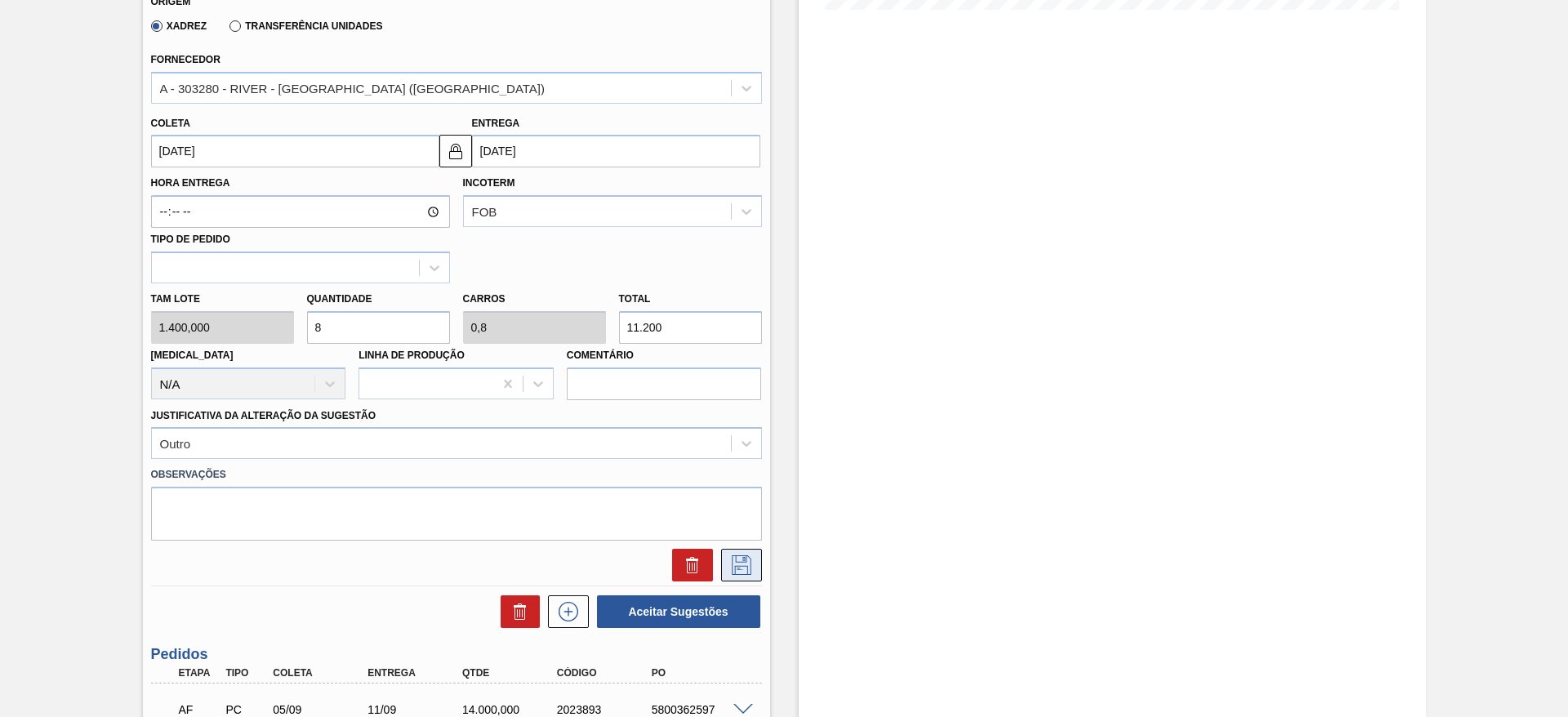
click at [733, 560] on icon at bounding box center [742, 565] width 26 height 19
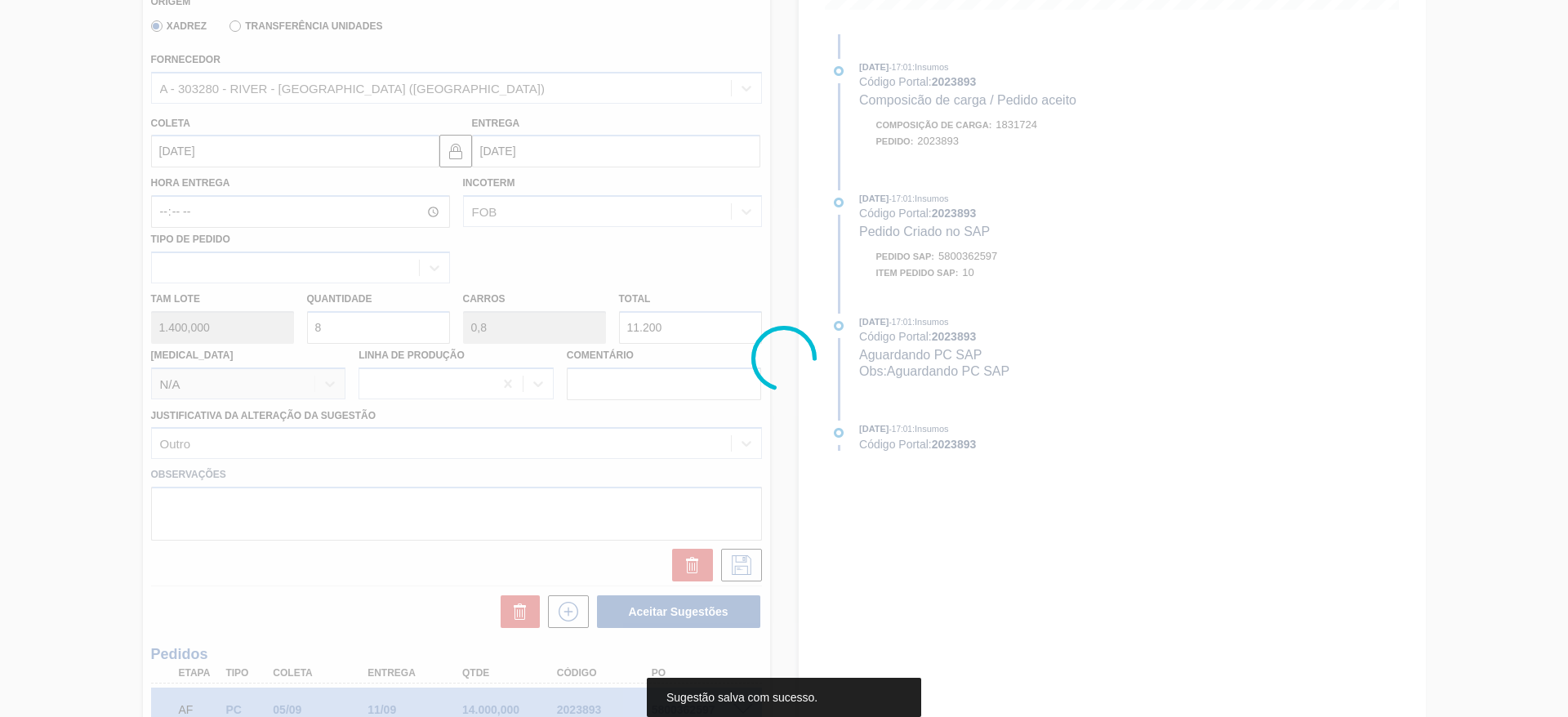
scroll to position [0, 0]
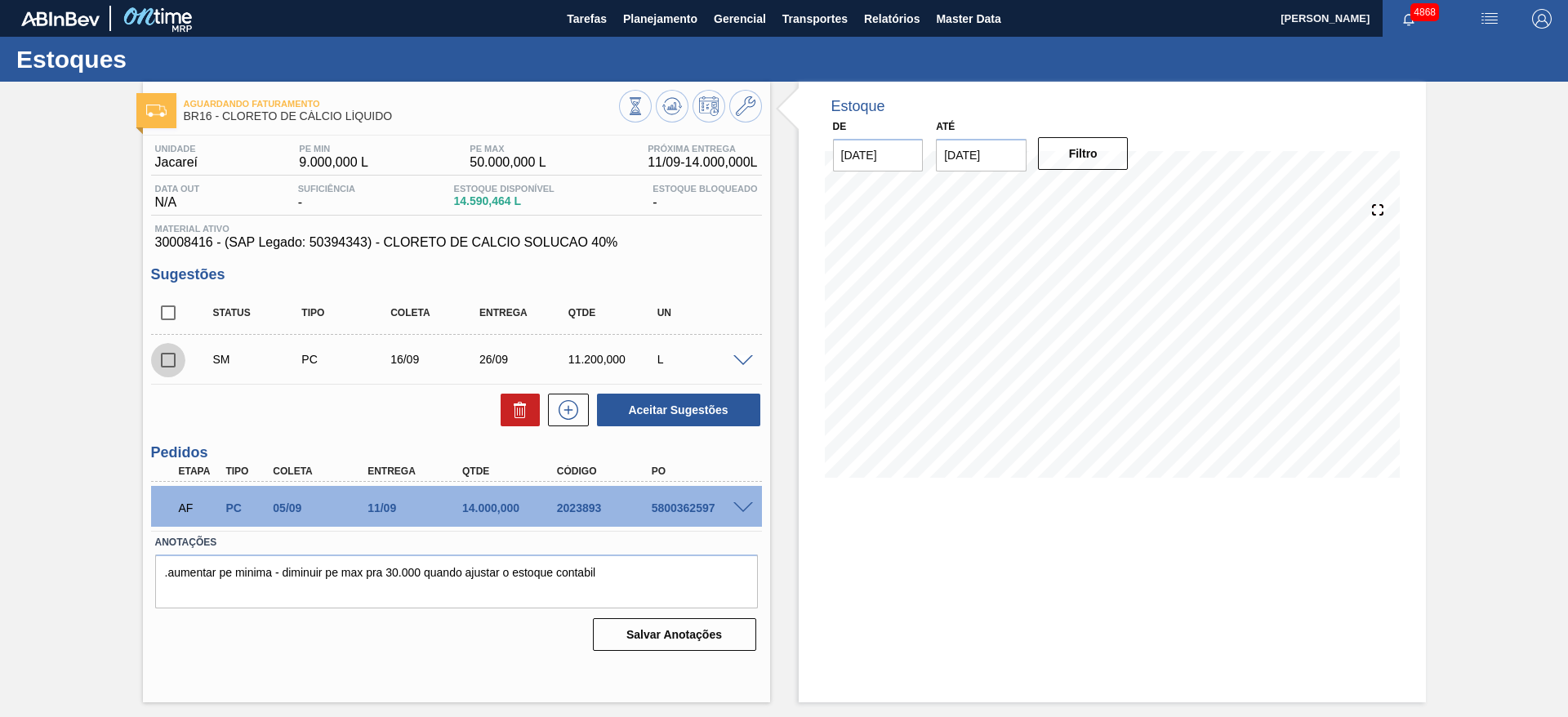
click at [160, 357] on input "checkbox" at bounding box center [168, 359] width 34 height 34
click at [642, 411] on button "Aceitar Sugestões" at bounding box center [678, 409] width 163 height 32
checkbox input "false"
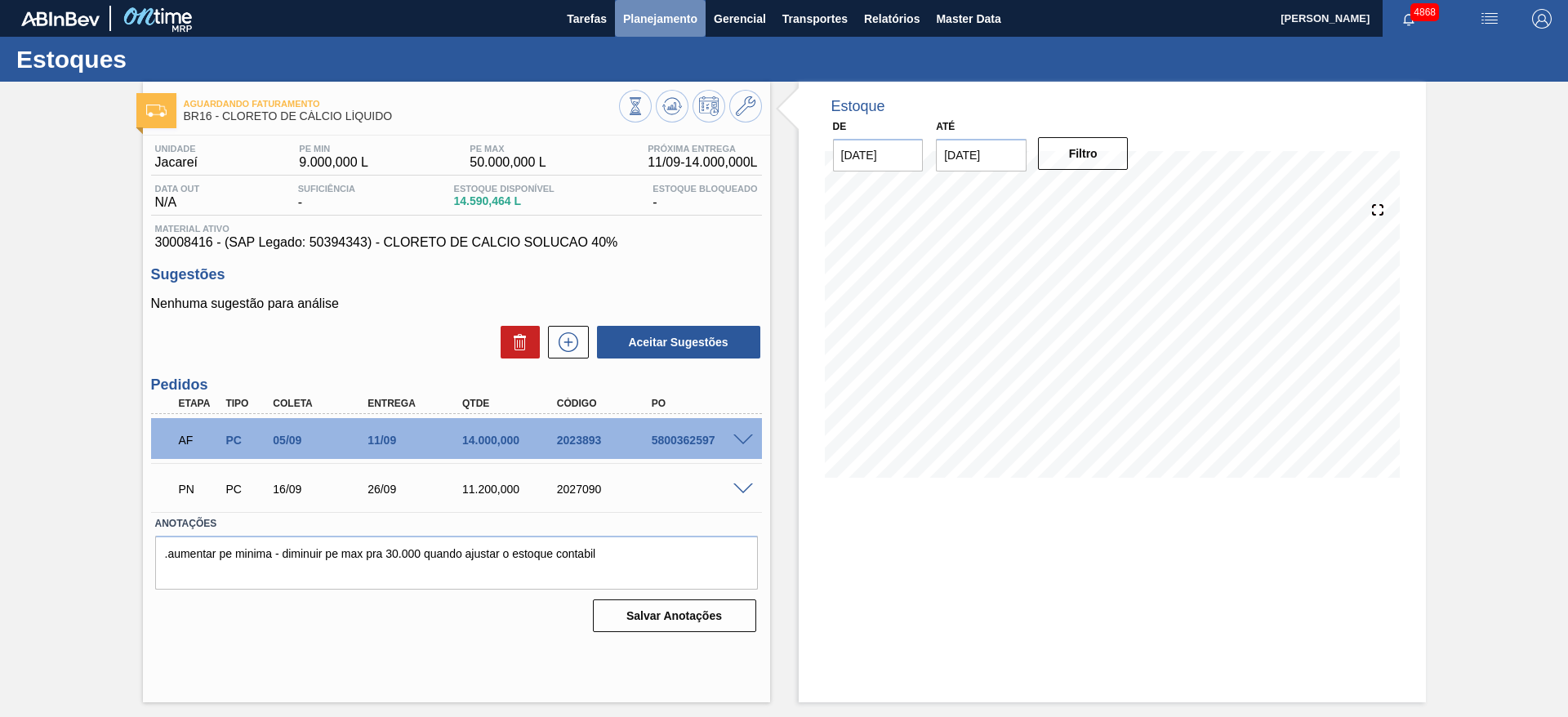
click at [647, 4] on button "Planejamento" at bounding box center [660, 18] width 90 height 37
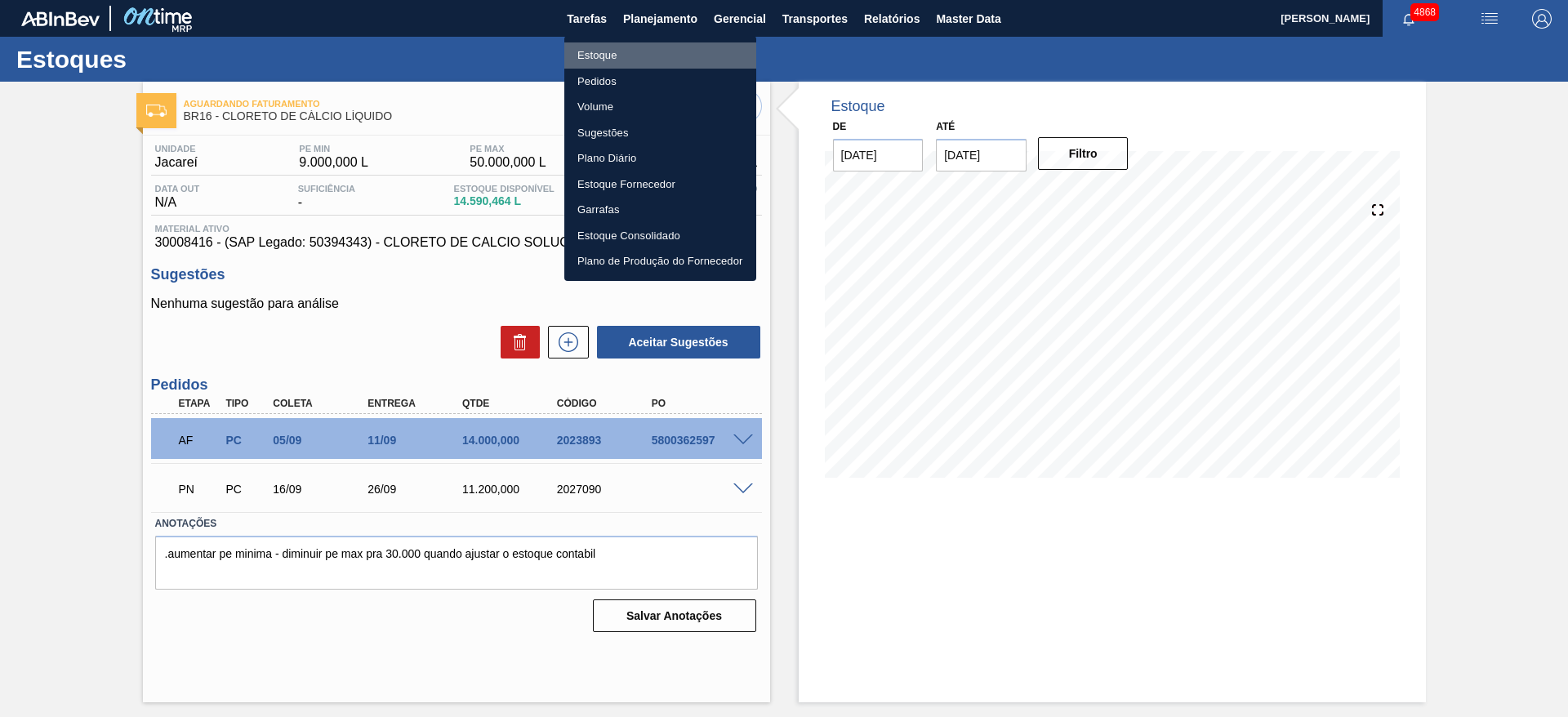
click at [633, 48] on li "Estoque" at bounding box center [660, 55] width 192 height 26
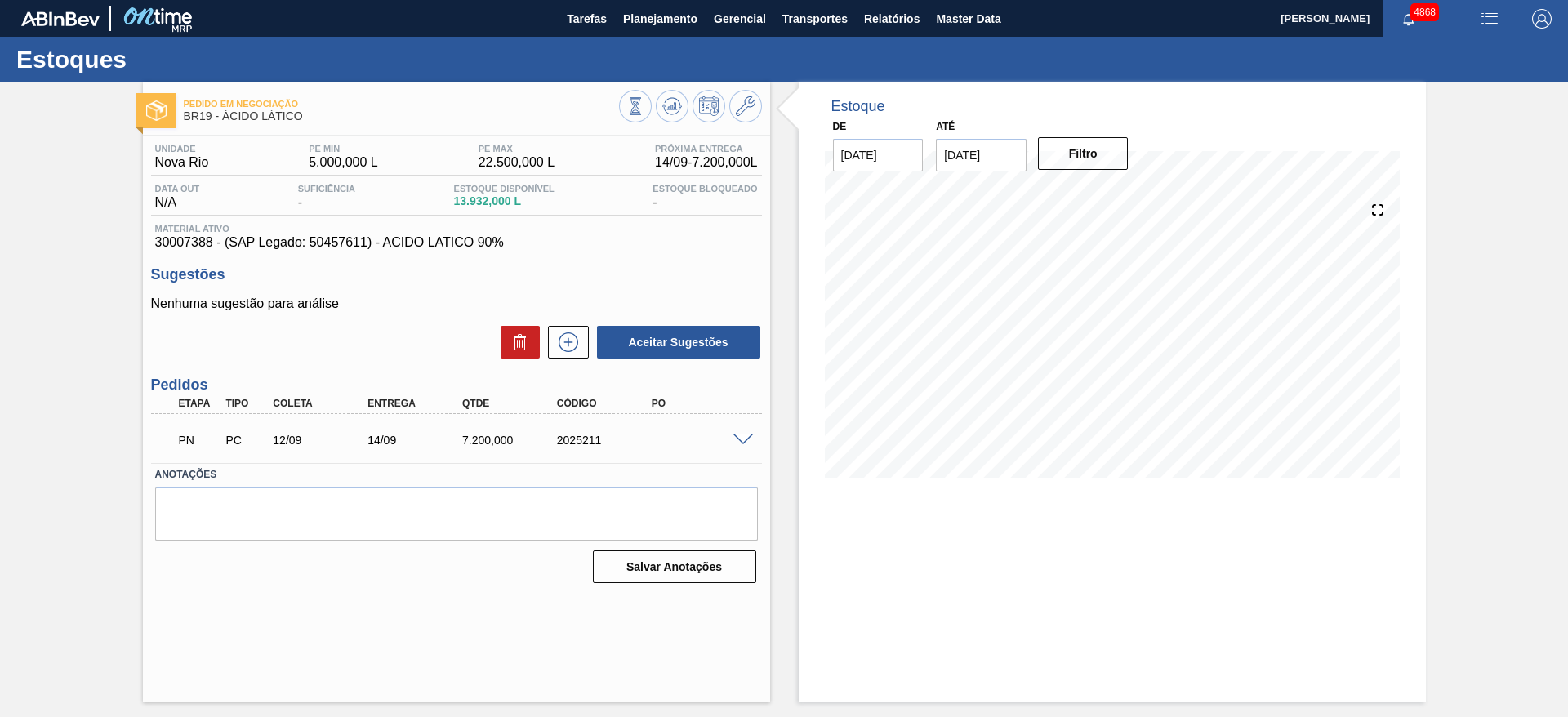
click at [737, 439] on span at bounding box center [742, 440] width 19 height 12
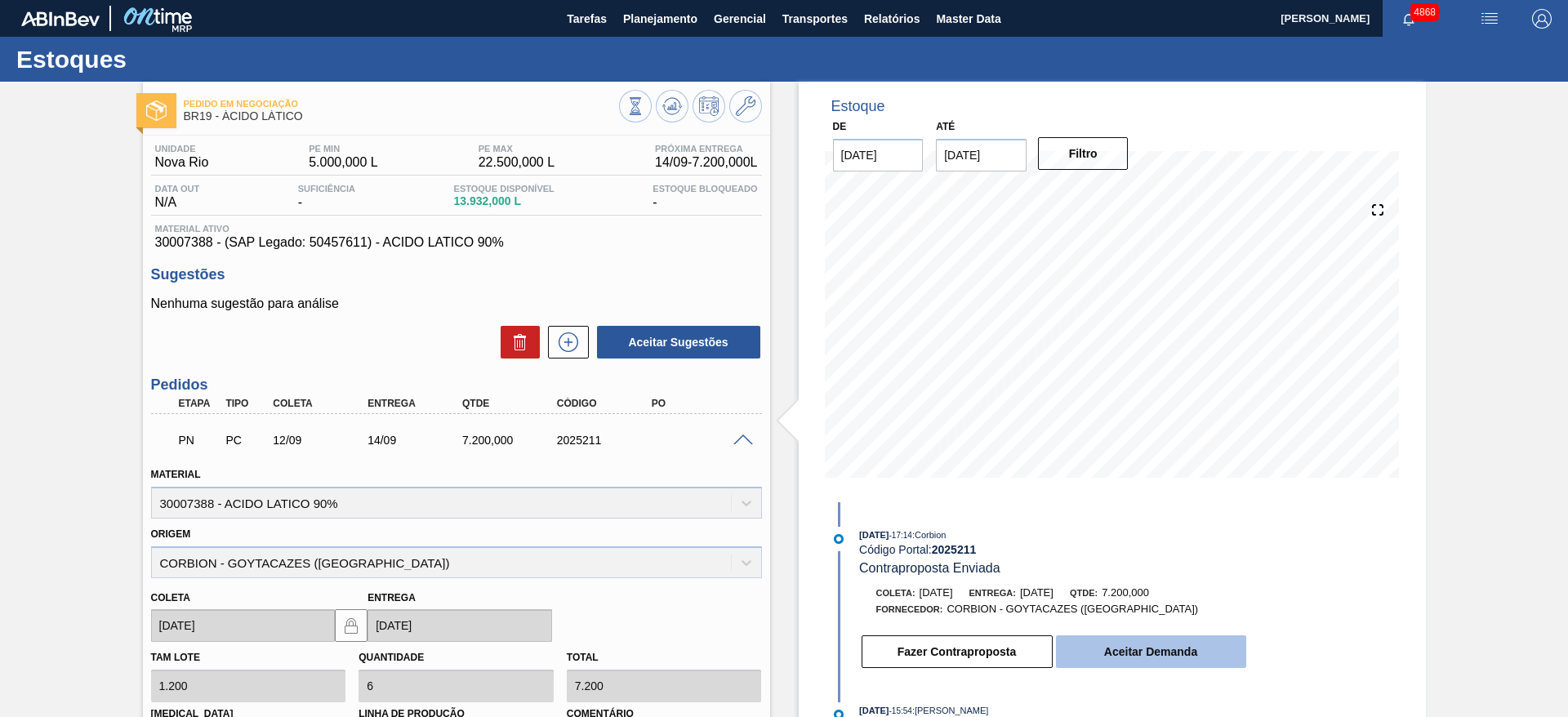
click at [1115, 652] on button "Aceitar Demanda" at bounding box center [1151, 651] width 190 height 32
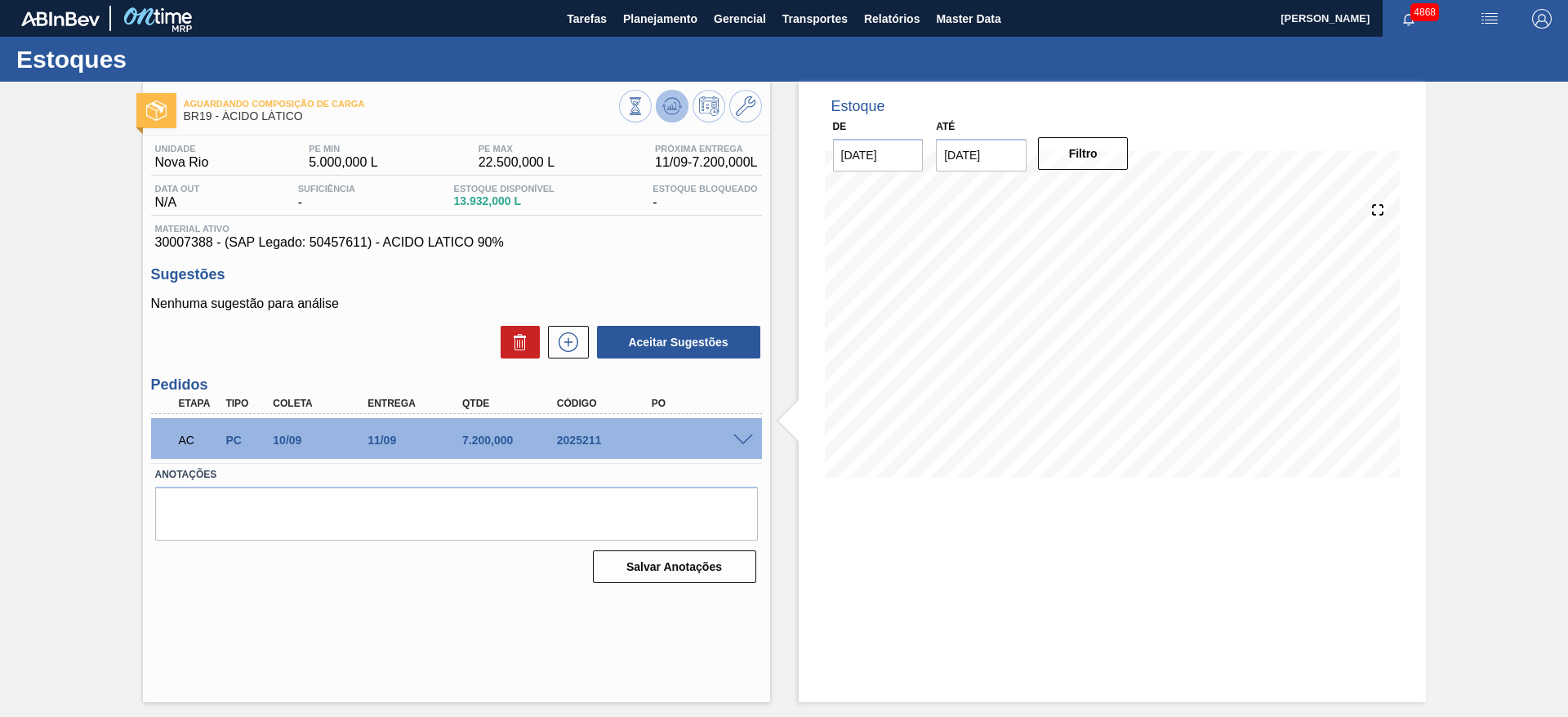
click at [669, 106] on icon at bounding box center [671, 105] width 19 height 19
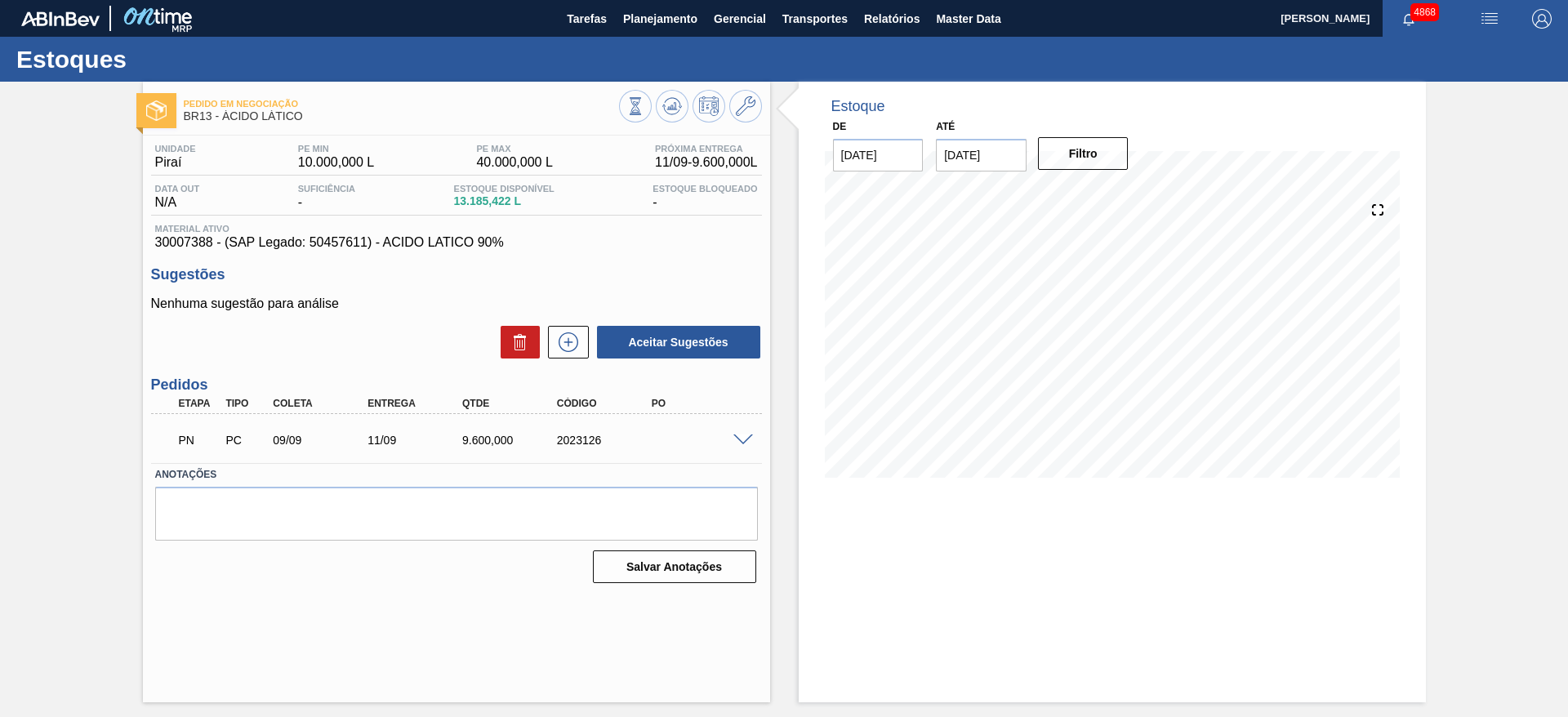
click at [744, 451] on div "PN PC 09/09 11/09 9.600,000 2023126" at bounding box center [456, 439] width 610 height 41
click at [739, 434] on span at bounding box center [742, 440] width 19 height 12
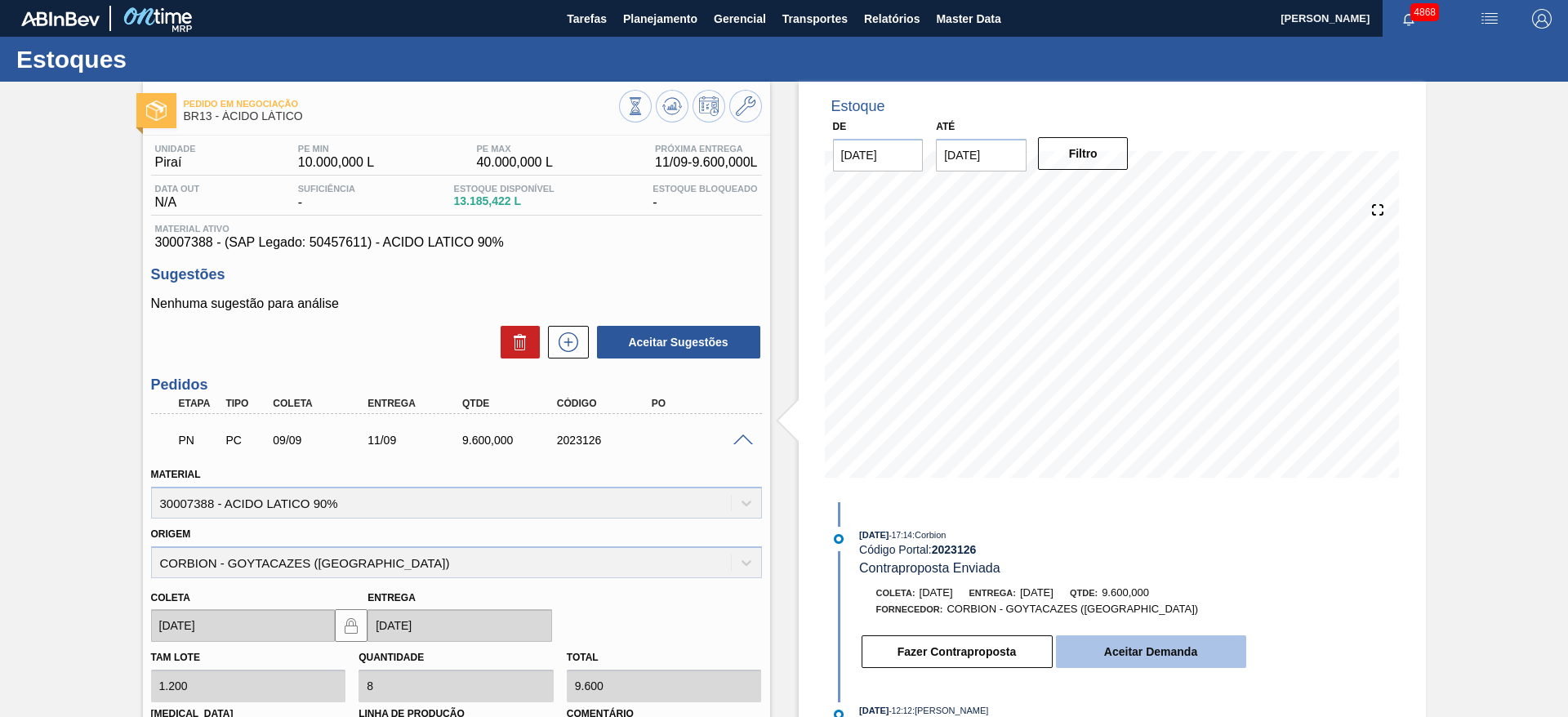
click at [1162, 645] on button "Aceitar Demanda" at bounding box center [1151, 651] width 190 height 32
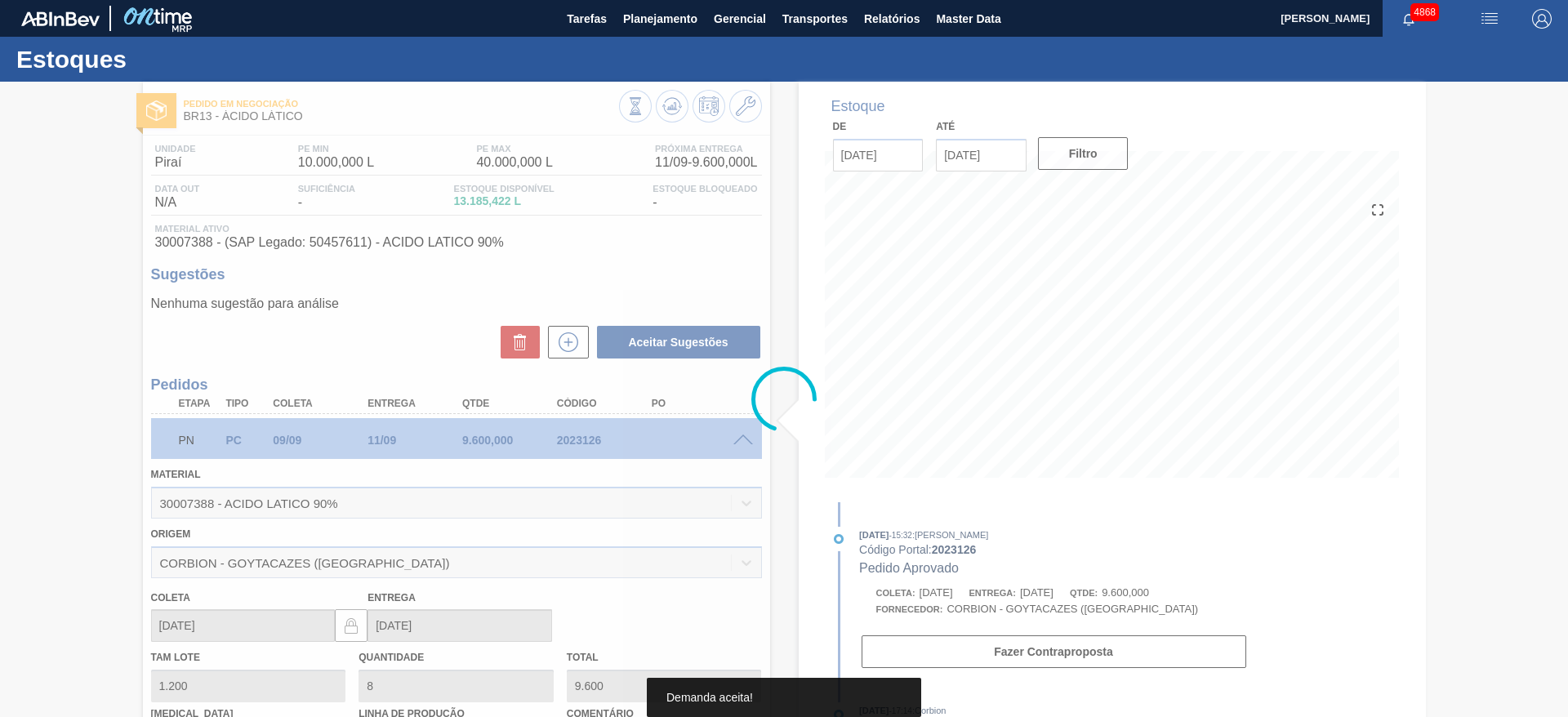
type input "[DATE]"
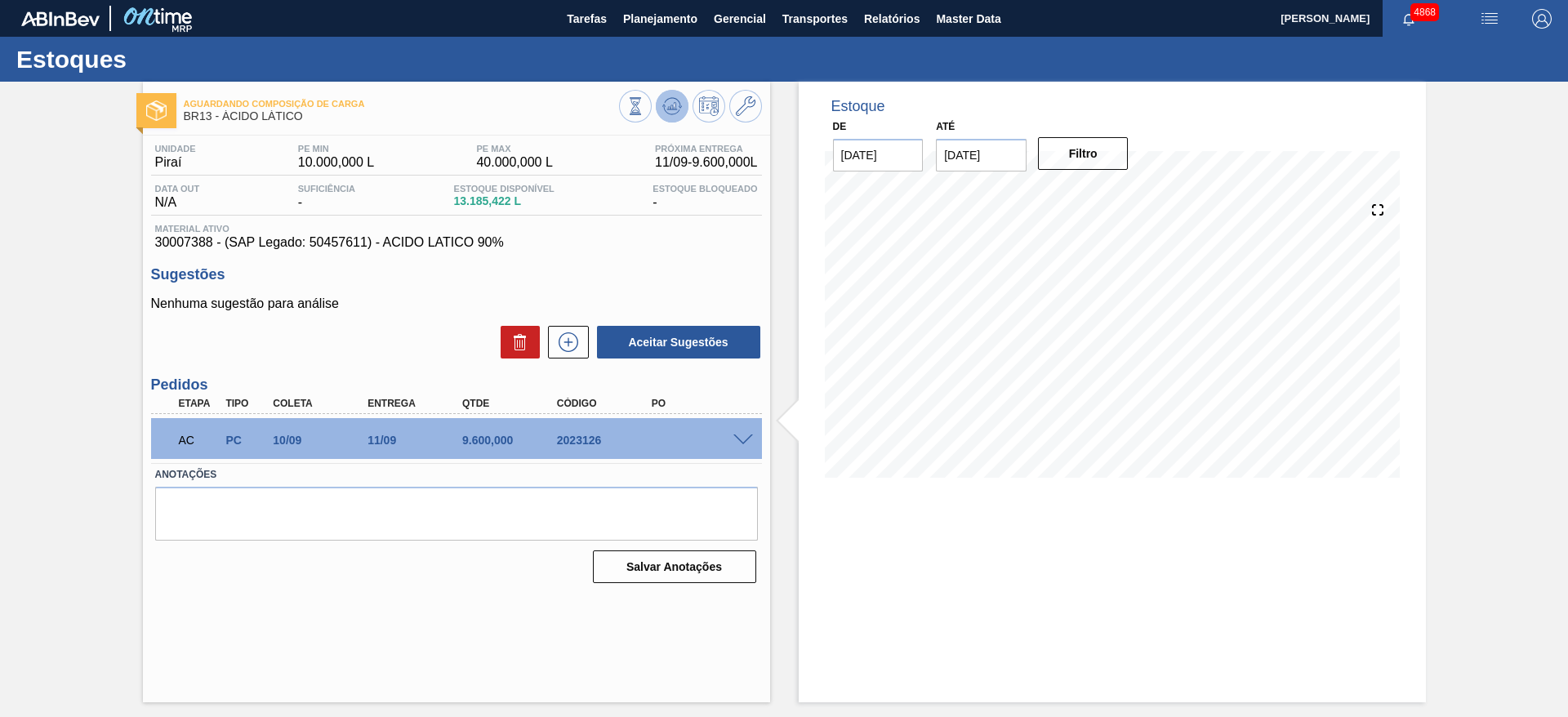
click at [674, 105] on icon at bounding box center [674, 105] width 2 height 6
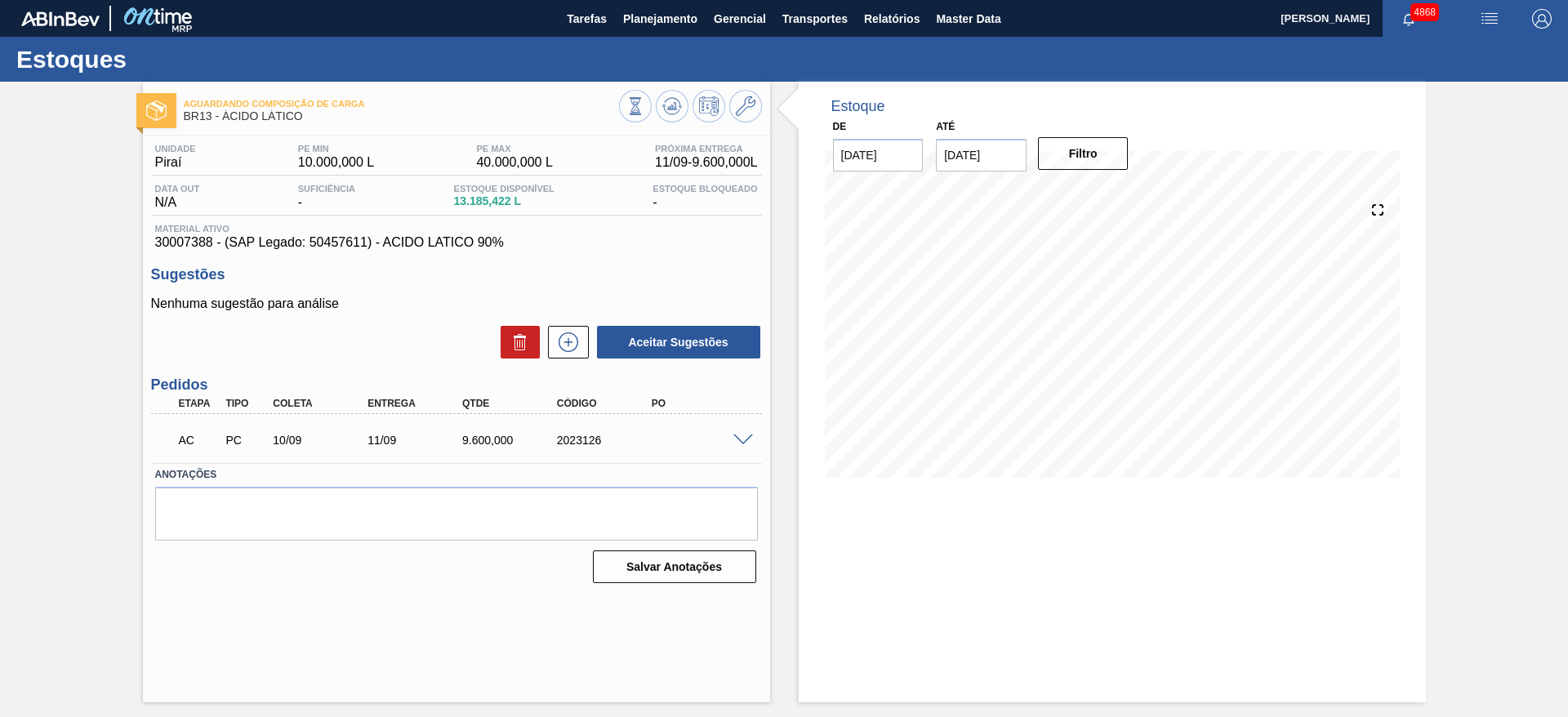
click at [750, 441] on span at bounding box center [742, 440] width 19 height 12
